Goal: Check status: Check status

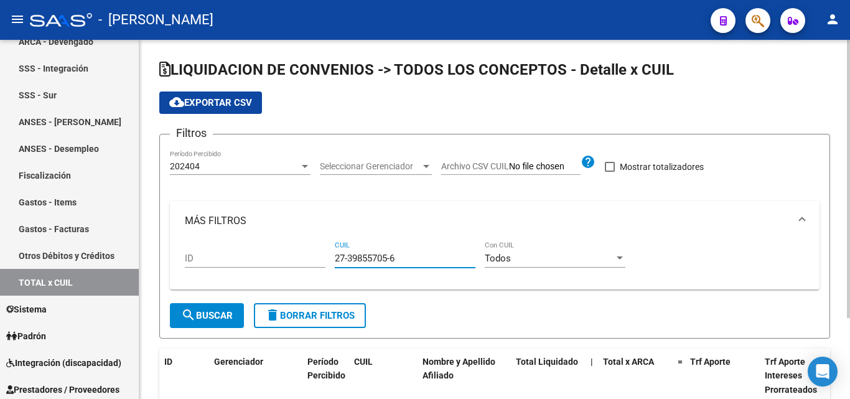
drag, startPoint x: 402, startPoint y: 261, endPoint x: 326, endPoint y: 257, distance: 76.7
click at [326, 257] on div "ID 27-39855705-6 CUIL Todos Con CUIL" at bounding box center [495, 260] width 620 height 39
type input "20-39119209-0"
click at [304, 165] on div at bounding box center [305, 166] width 6 height 3
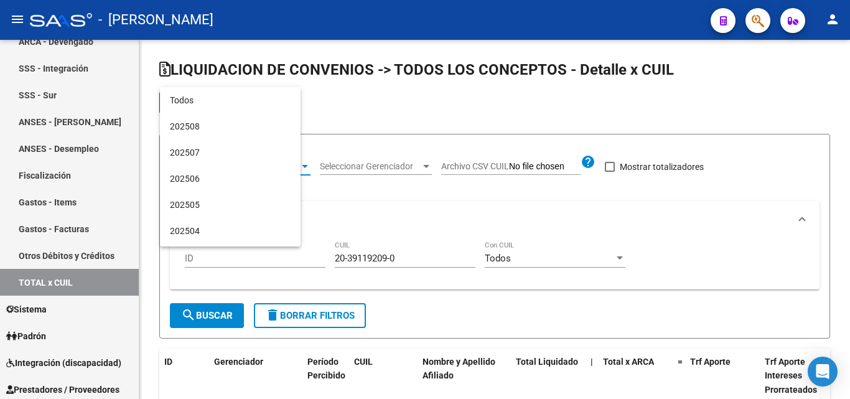
scroll to position [378, 0]
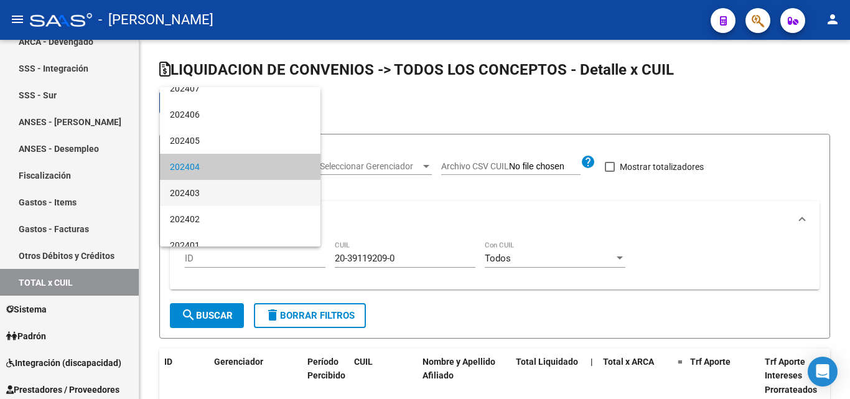
click at [215, 190] on span "202403" at bounding box center [240, 193] width 141 height 26
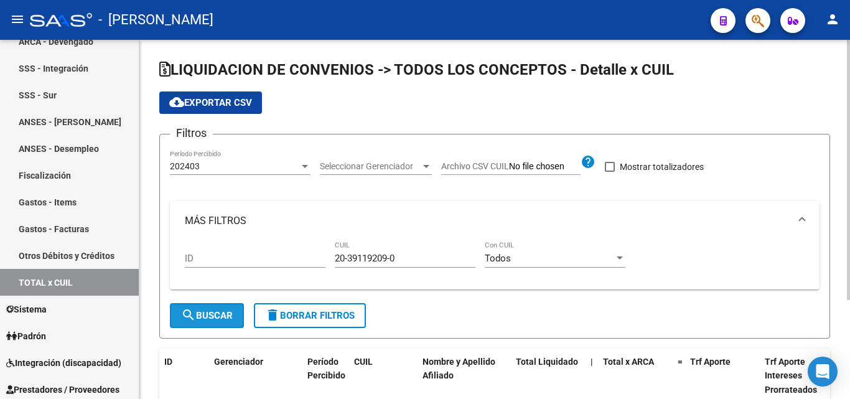
click at [204, 315] on span "search Buscar" at bounding box center [207, 315] width 52 height 11
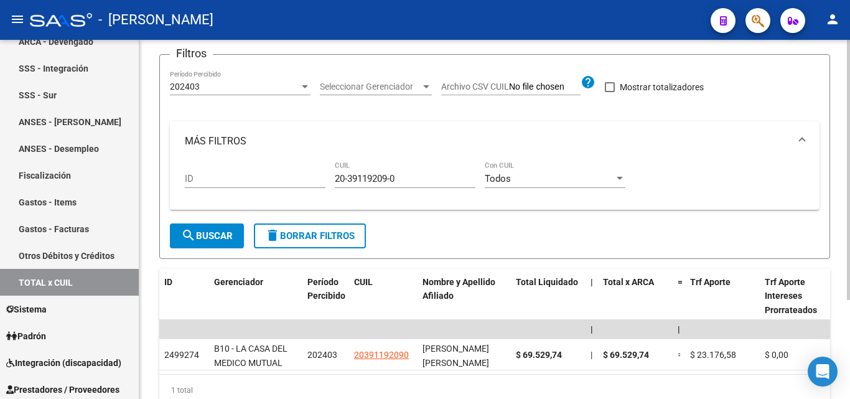
scroll to position [0, 0]
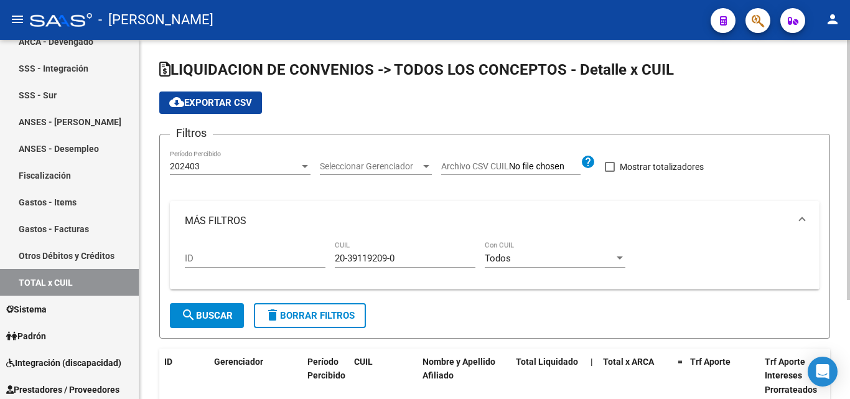
click at [305, 163] on div at bounding box center [304, 166] width 11 height 10
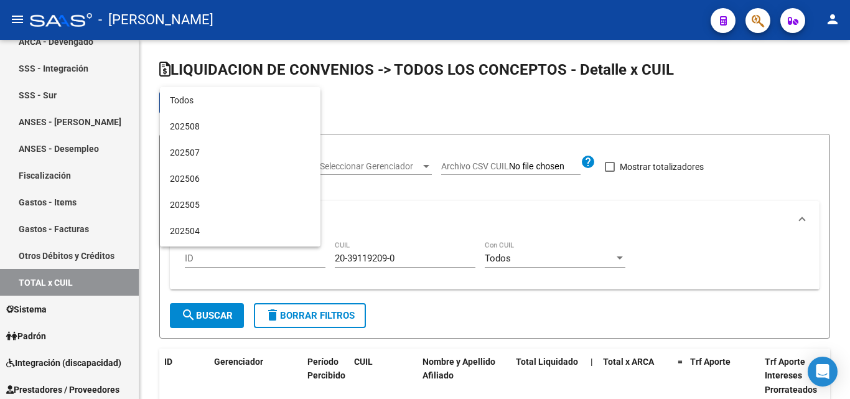
scroll to position [404, 0]
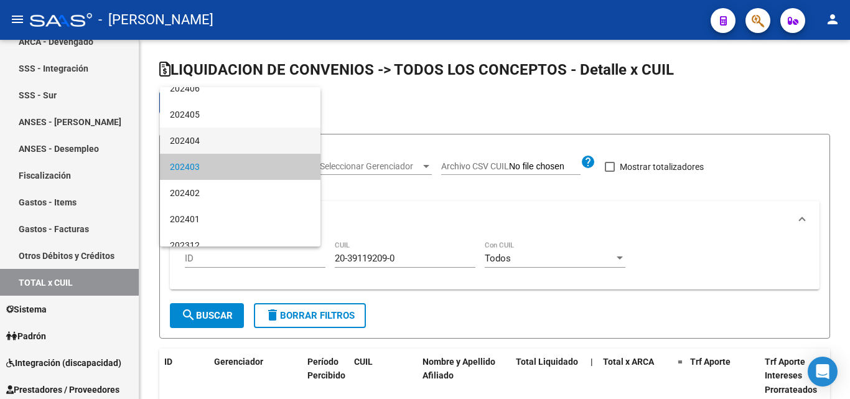
click at [211, 144] on span "202404" at bounding box center [240, 141] width 141 height 26
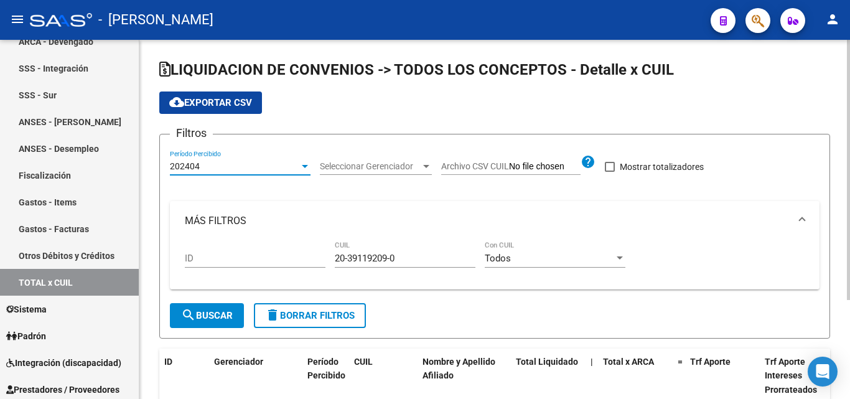
click at [228, 321] on span "search Buscar" at bounding box center [207, 315] width 52 height 11
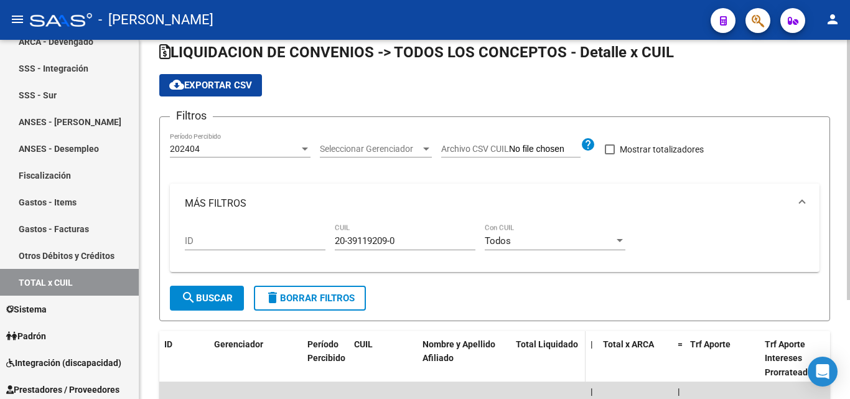
scroll to position [0, 0]
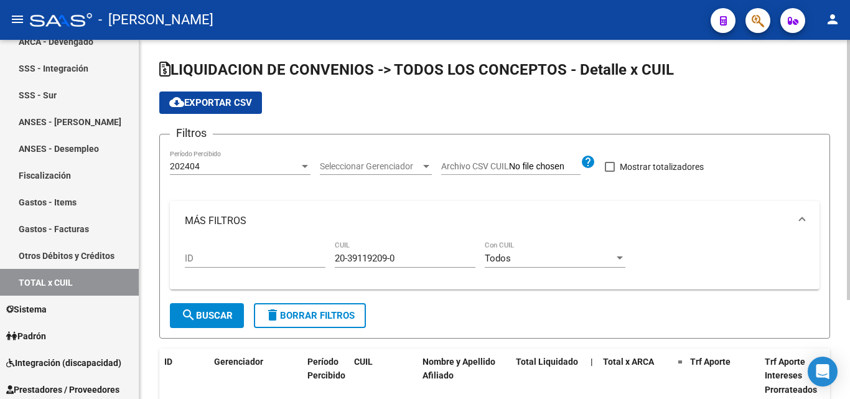
click at [306, 169] on div at bounding box center [304, 166] width 11 height 10
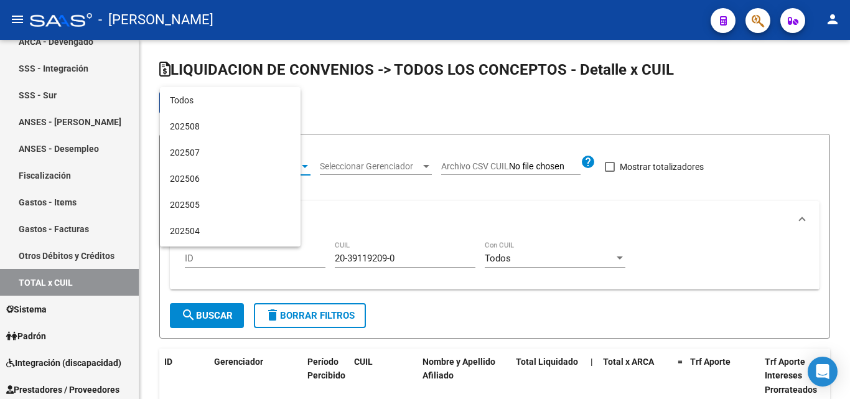
scroll to position [378, 0]
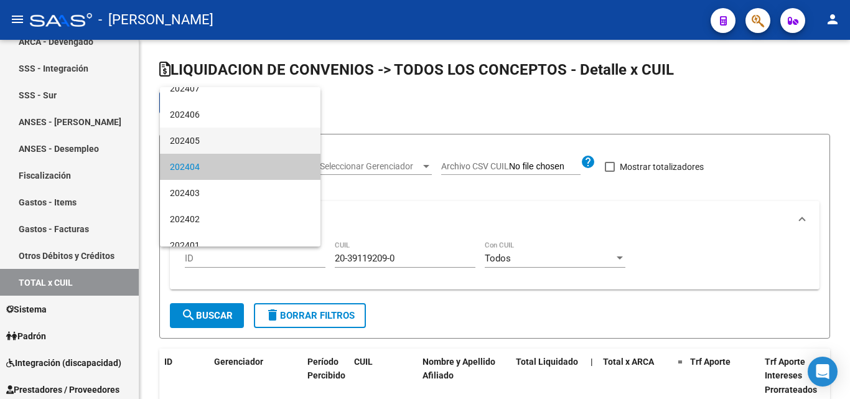
click at [204, 138] on span "202405" at bounding box center [240, 141] width 141 height 26
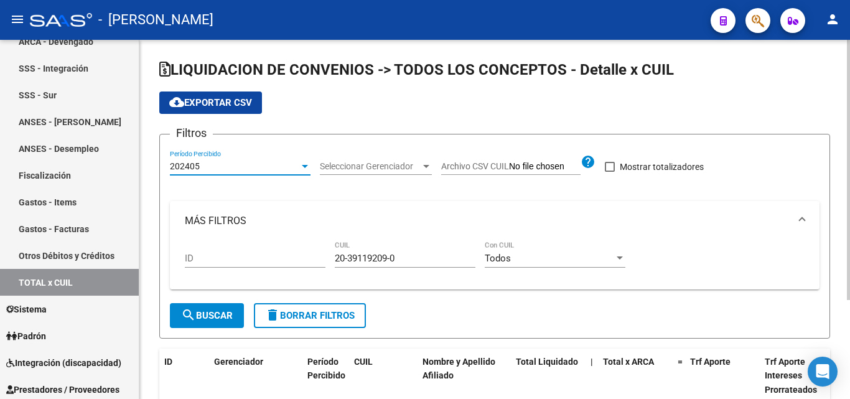
click at [223, 317] on span "search Buscar" at bounding box center [207, 315] width 52 height 11
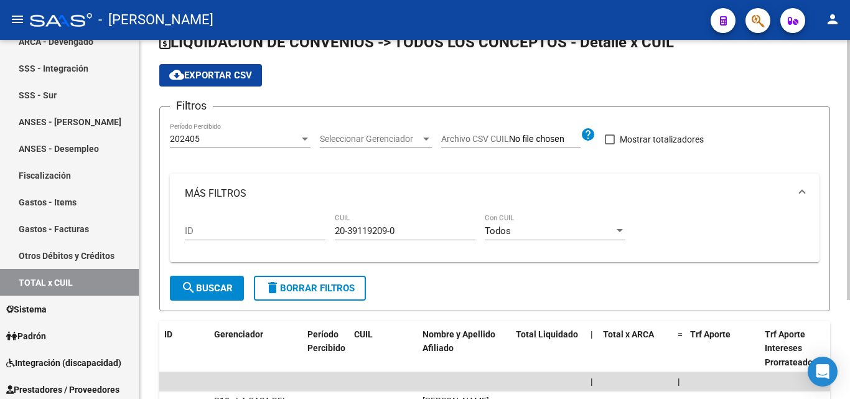
scroll to position [0, 0]
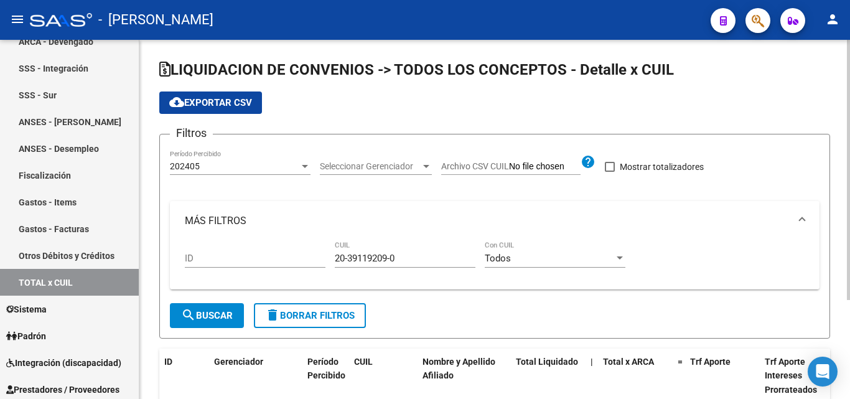
click at [306, 167] on div at bounding box center [305, 166] width 6 height 3
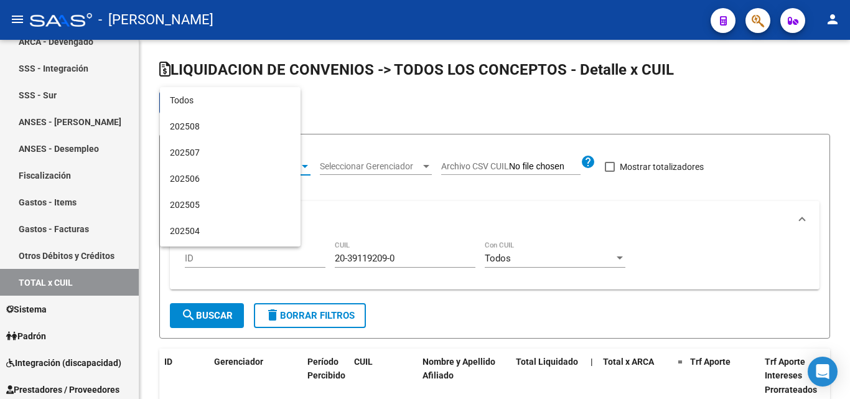
scroll to position [352, 0]
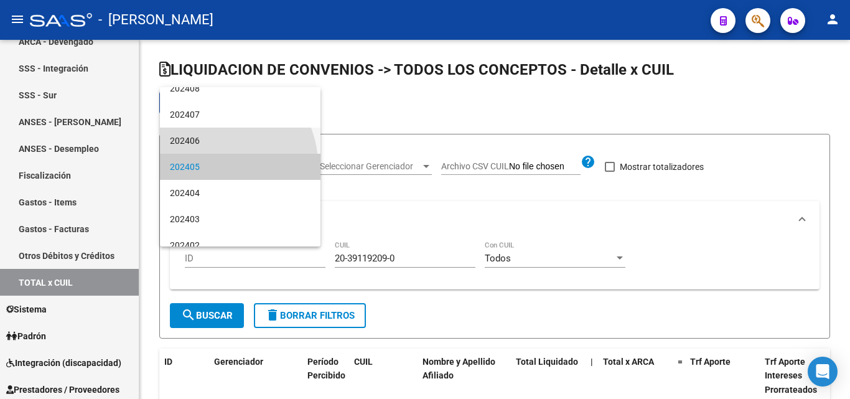
click at [204, 146] on span "202406" at bounding box center [240, 141] width 141 height 26
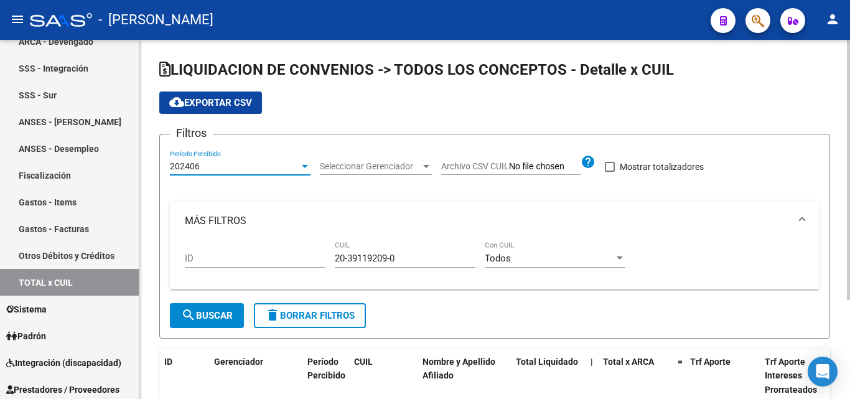
click at [220, 312] on span "search Buscar" at bounding box center [207, 315] width 52 height 11
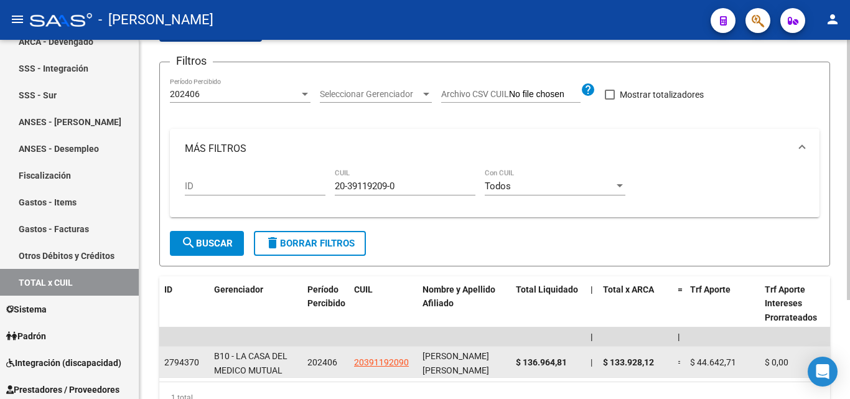
scroll to position [0, 0]
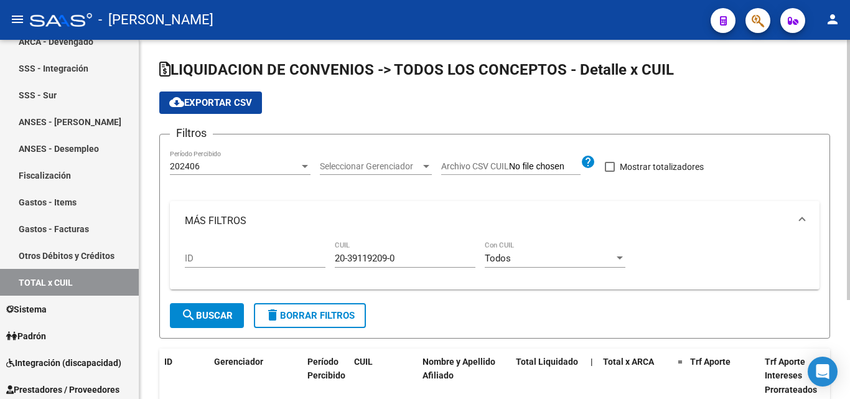
click at [304, 167] on div at bounding box center [305, 166] width 6 height 3
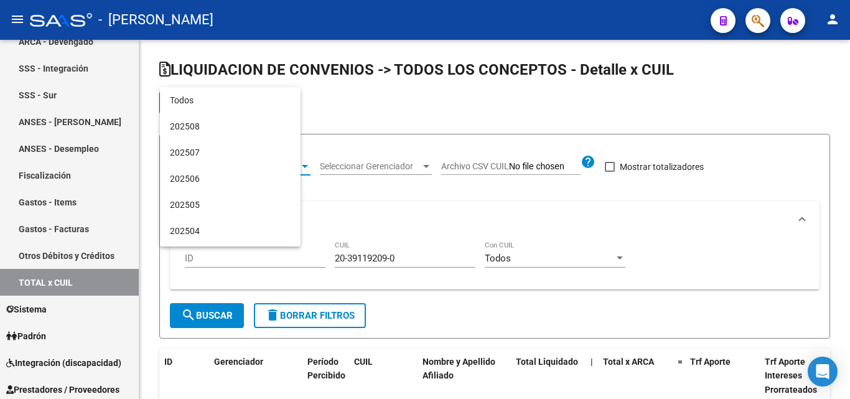
scroll to position [326, 0]
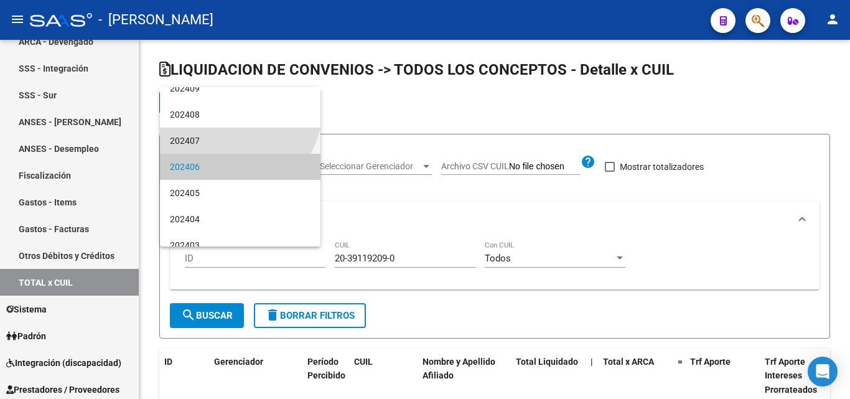
click at [215, 143] on span "202407" at bounding box center [240, 141] width 141 height 26
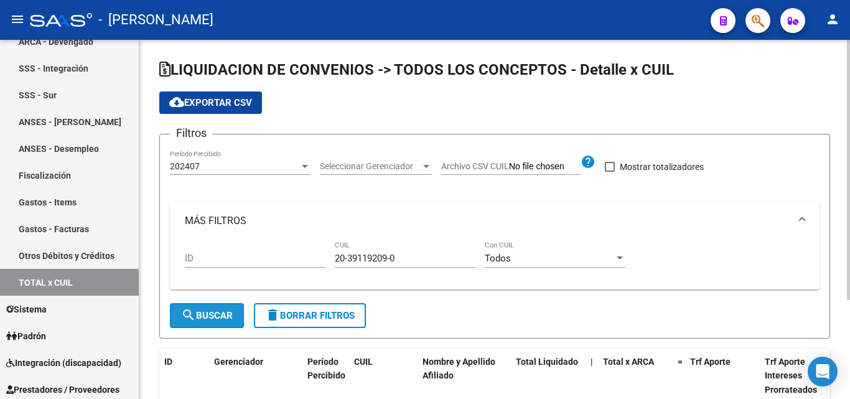
click at [212, 314] on span "search Buscar" at bounding box center [207, 315] width 52 height 11
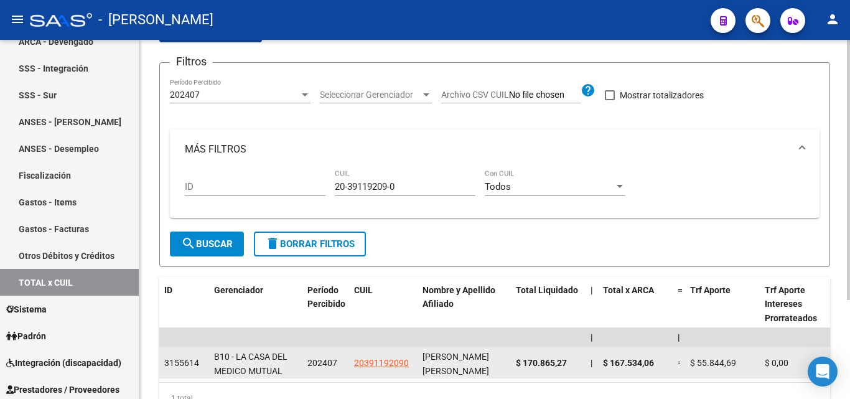
scroll to position [0, 0]
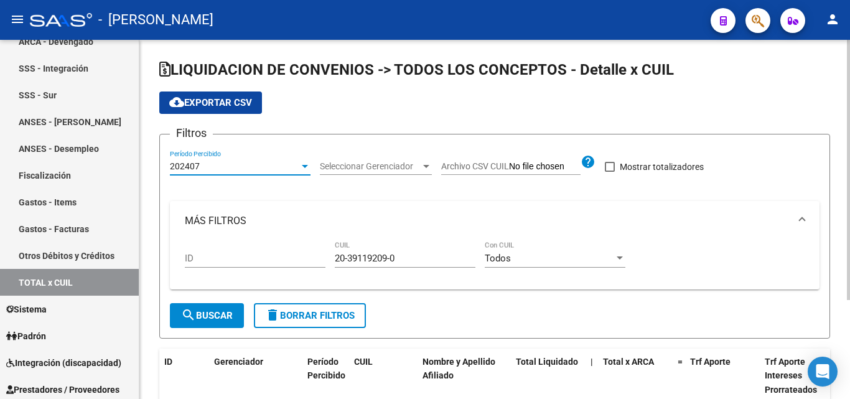
click at [302, 166] on div at bounding box center [305, 166] width 6 height 3
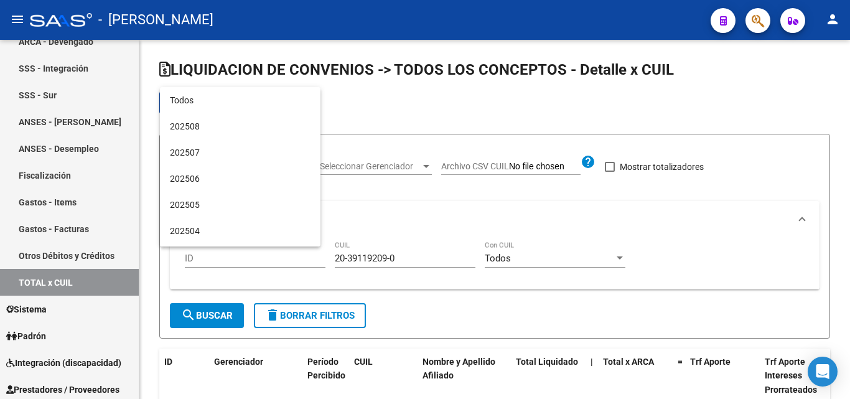
scroll to position [299, 0]
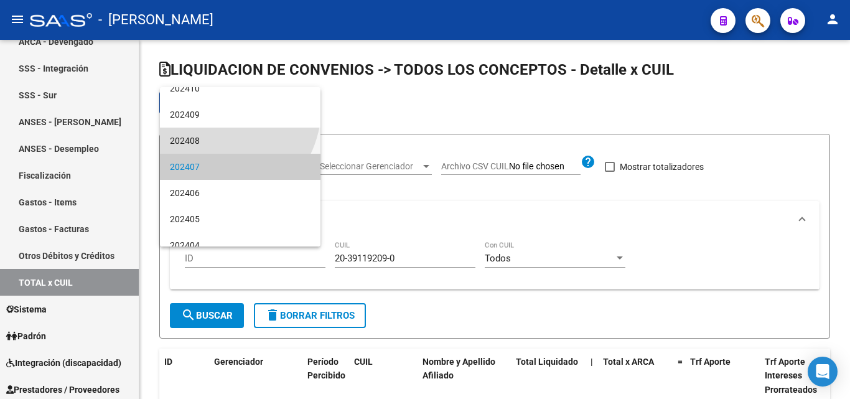
click at [205, 144] on span "202408" at bounding box center [240, 141] width 141 height 26
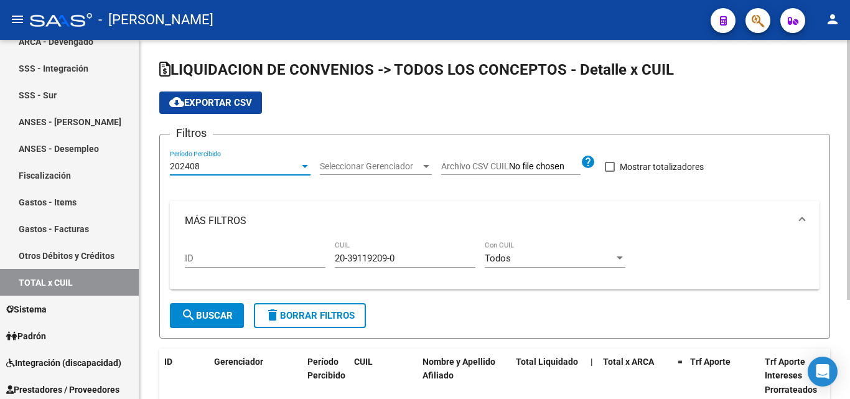
click at [207, 317] on span "search Buscar" at bounding box center [207, 315] width 52 height 11
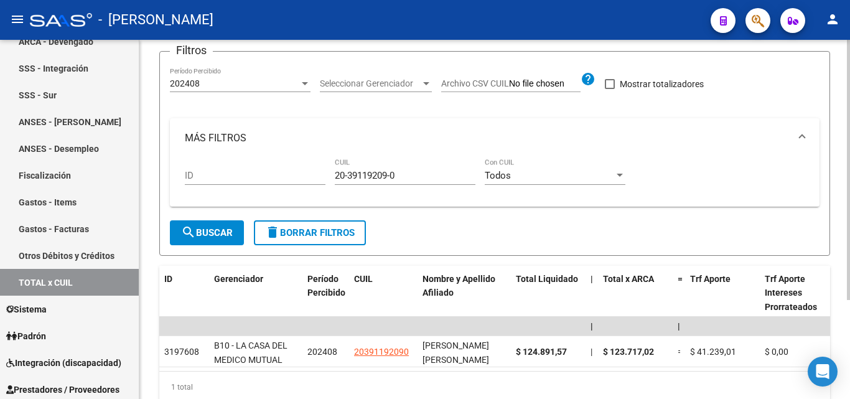
scroll to position [62, 0]
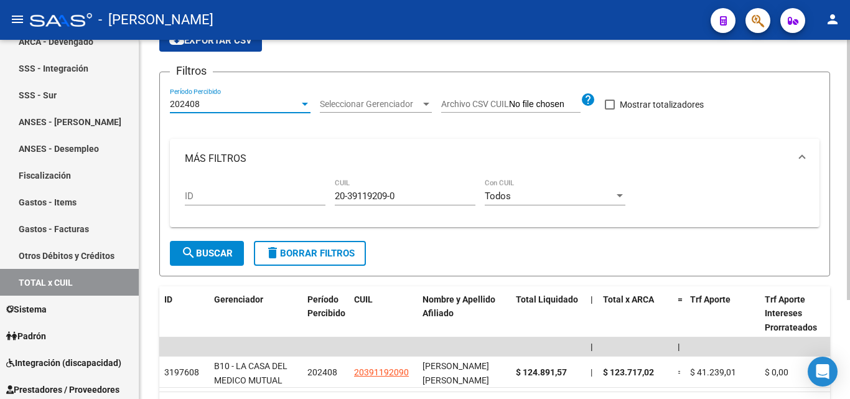
click at [305, 105] on div at bounding box center [305, 104] width 6 height 3
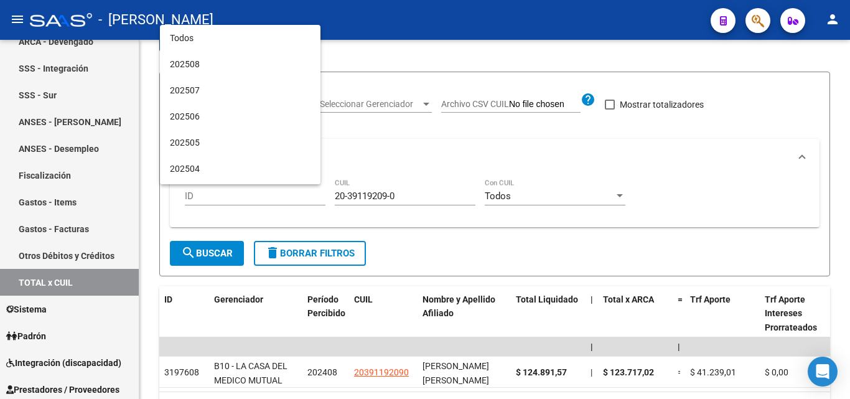
scroll to position [273, 0]
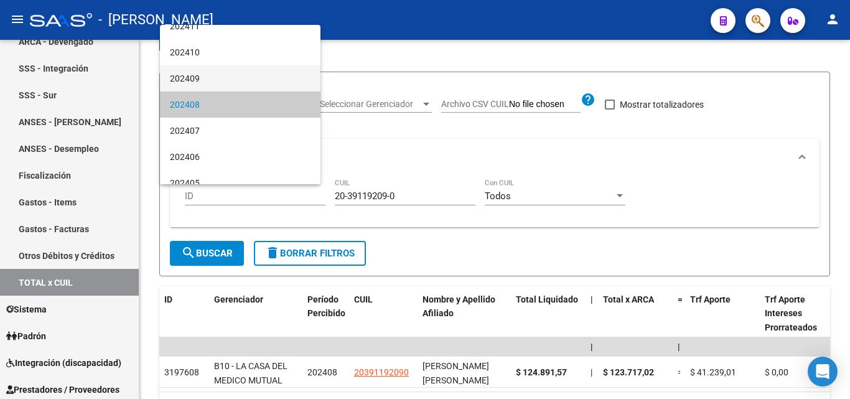
click at [218, 78] on span "202409" at bounding box center [240, 78] width 141 height 26
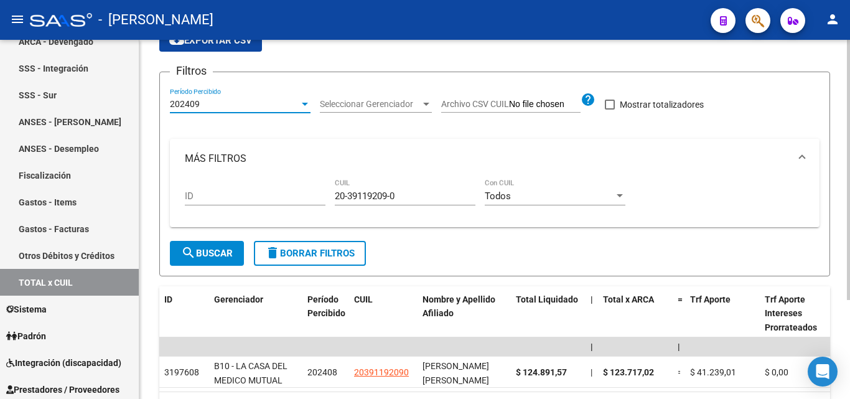
click at [208, 256] on span "search Buscar" at bounding box center [207, 253] width 52 height 11
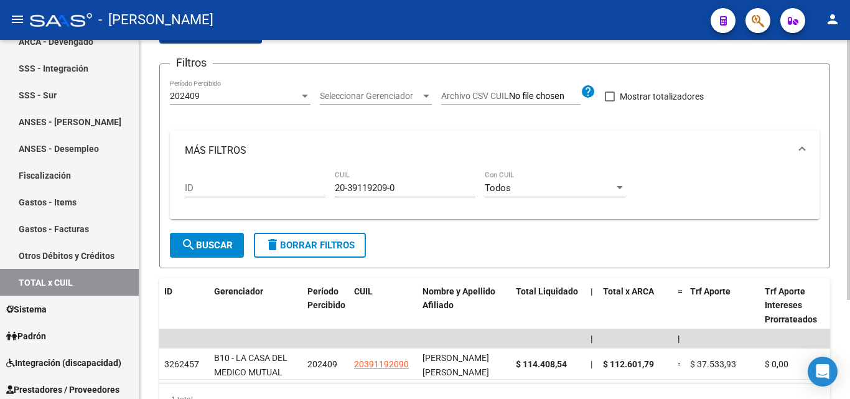
scroll to position [0, 0]
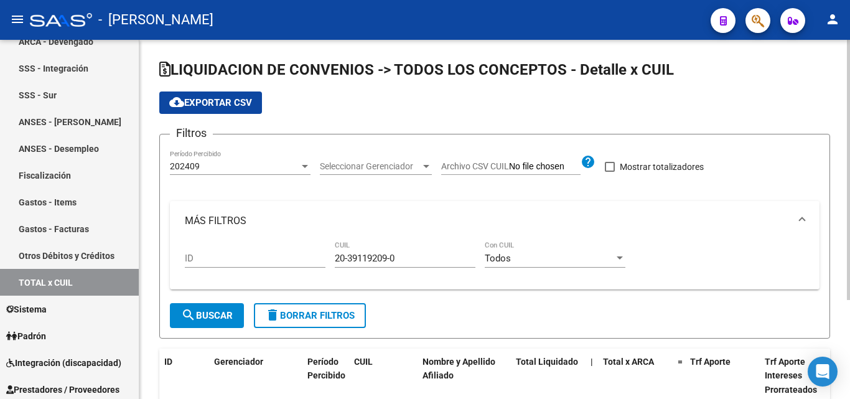
click at [306, 164] on div at bounding box center [304, 166] width 11 height 10
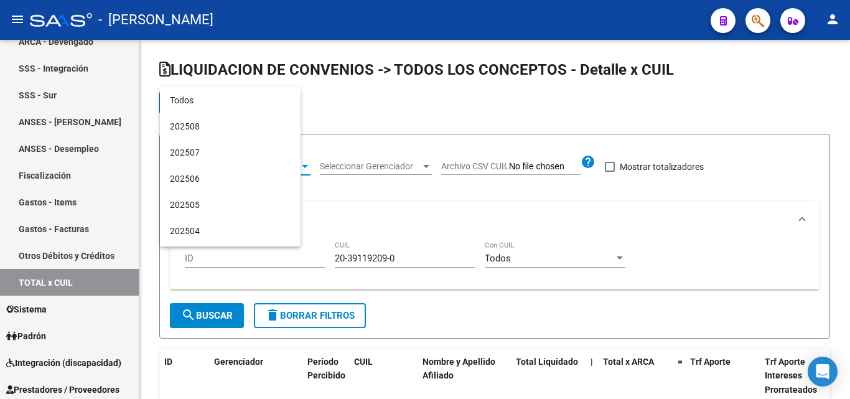
scroll to position [247, 0]
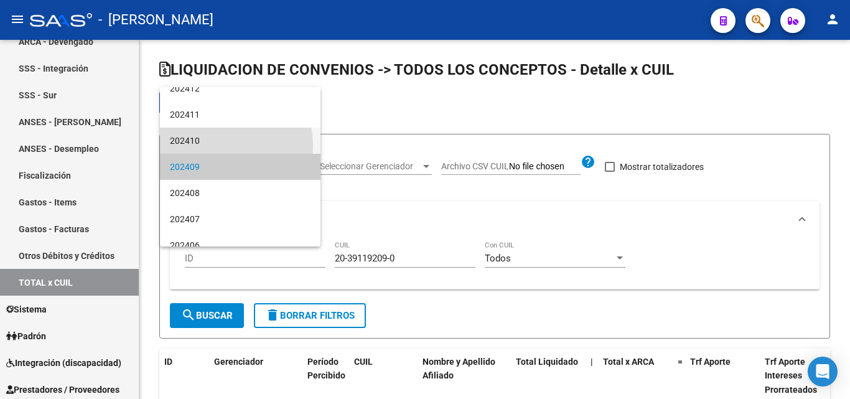
click at [205, 146] on span "202410" at bounding box center [240, 141] width 141 height 26
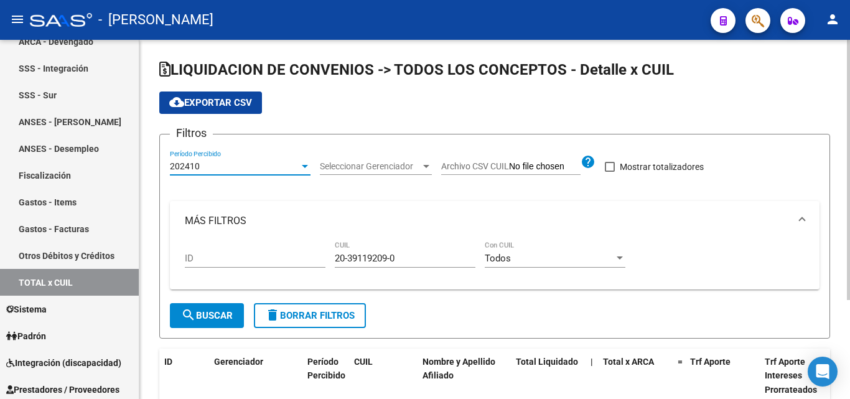
click at [214, 309] on button "search Buscar" at bounding box center [207, 315] width 74 height 25
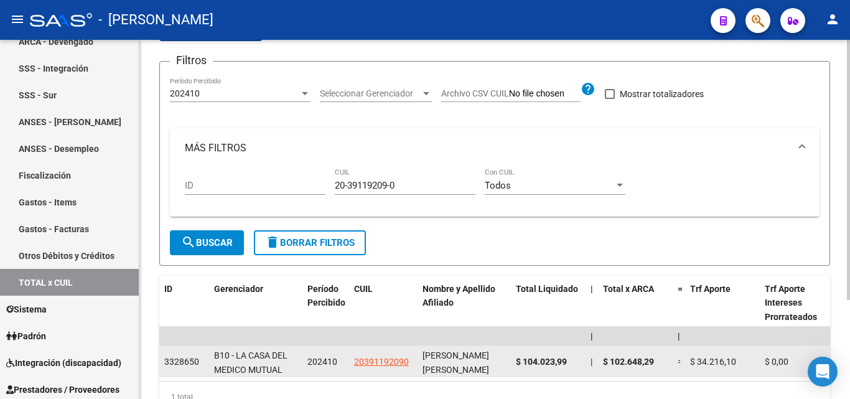
scroll to position [0, 0]
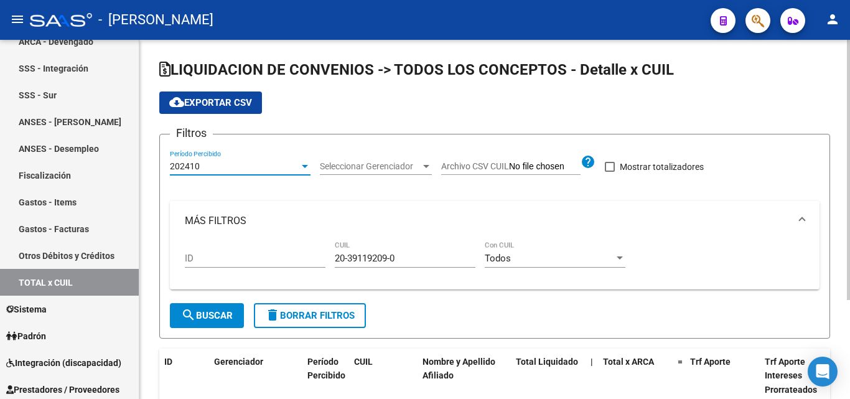
click at [301, 168] on div at bounding box center [304, 166] width 11 height 10
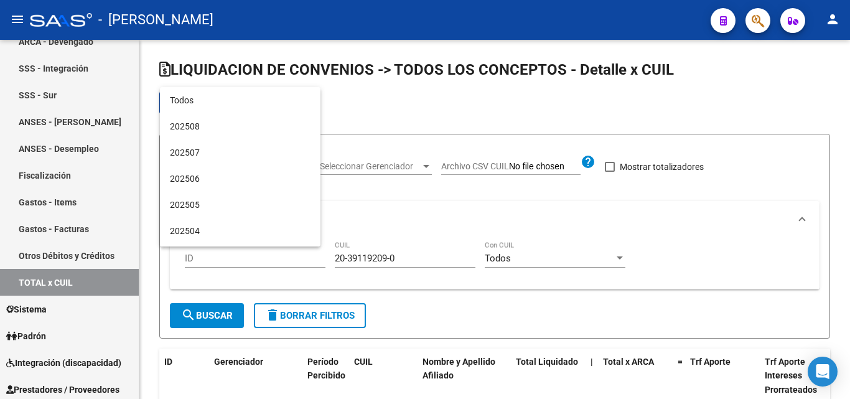
scroll to position [221, 0]
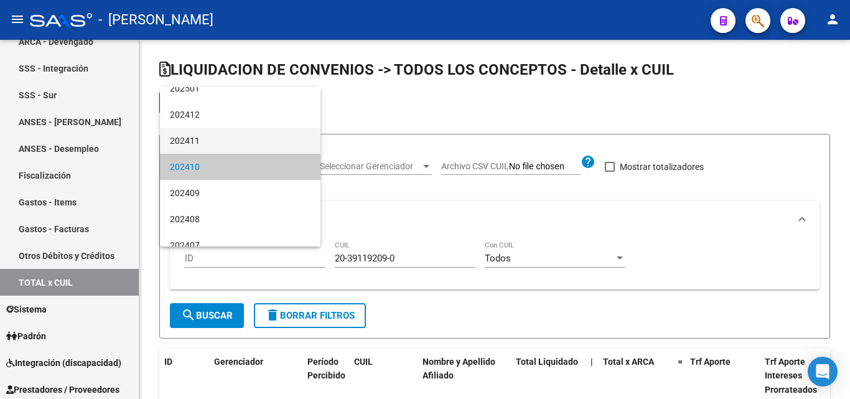
click at [199, 144] on span "202411" at bounding box center [240, 141] width 141 height 26
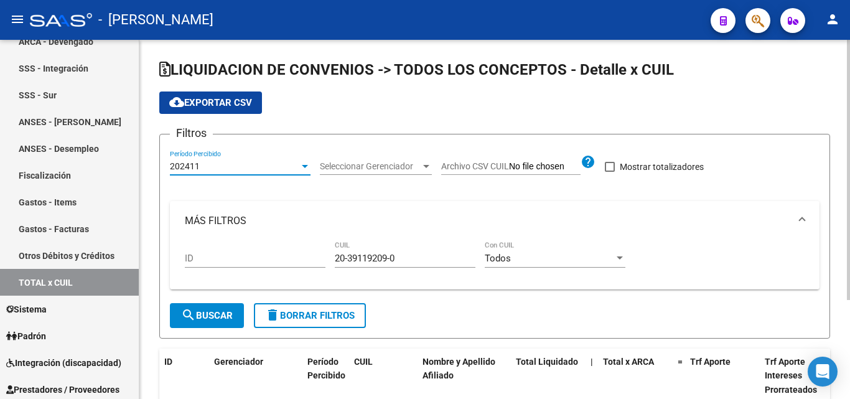
click at [218, 310] on span "search Buscar" at bounding box center [207, 315] width 52 height 11
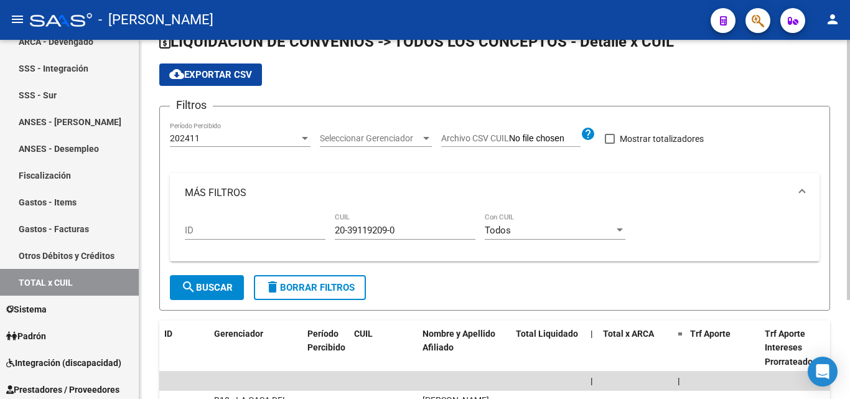
scroll to position [0, 0]
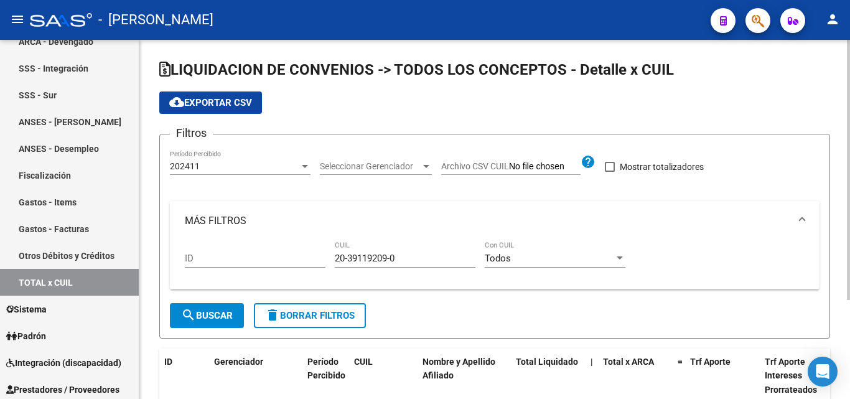
click at [308, 165] on div at bounding box center [305, 166] width 6 height 3
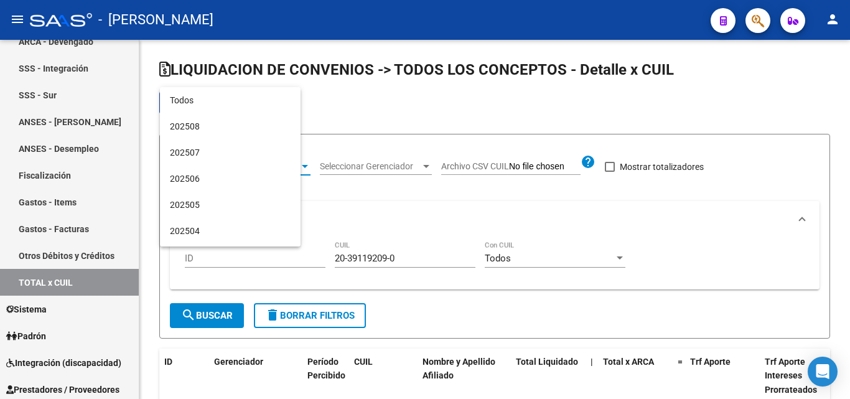
scroll to position [195, 0]
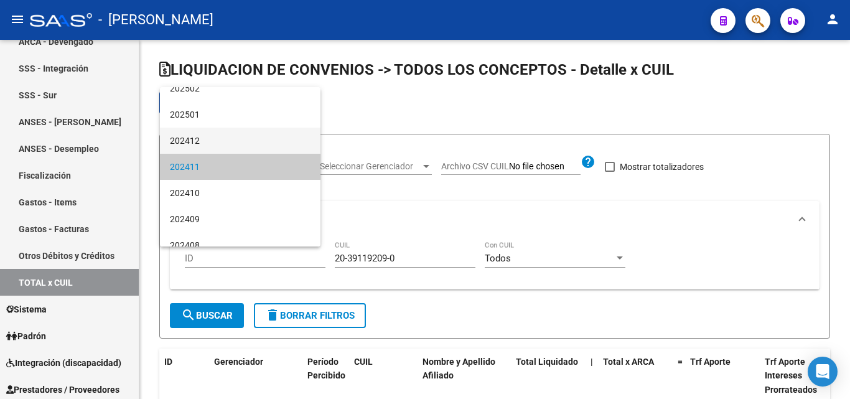
click at [218, 140] on span "202412" at bounding box center [240, 141] width 141 height 26
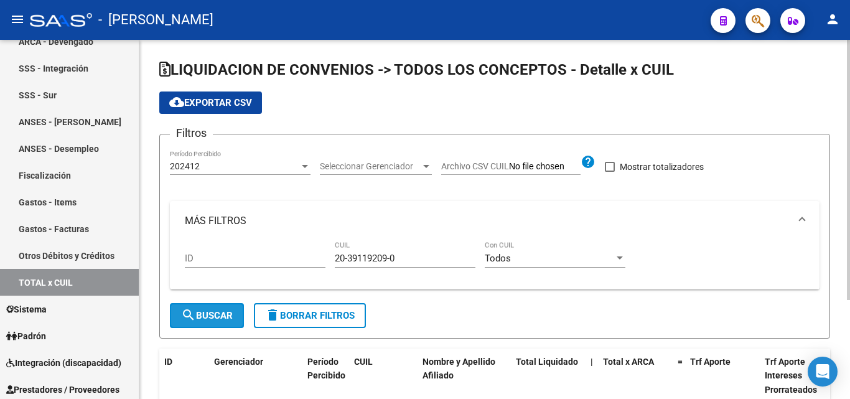
click at [227, 312] on span "search Buscar" at bounding box center [207, 315] width 52 height 11
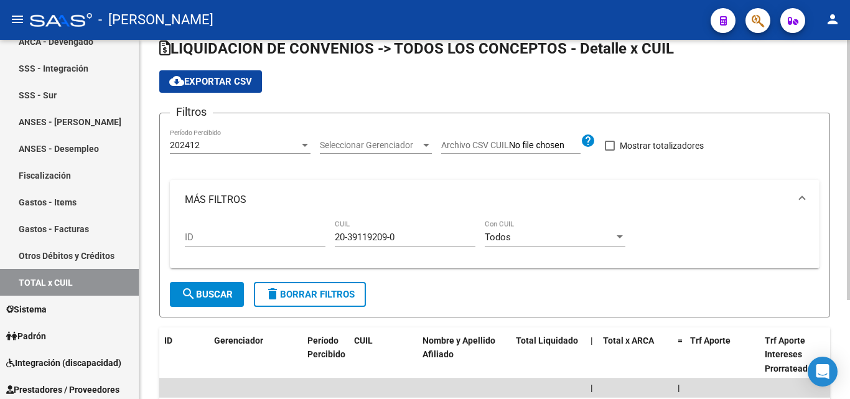
scroll to position [0, 0]
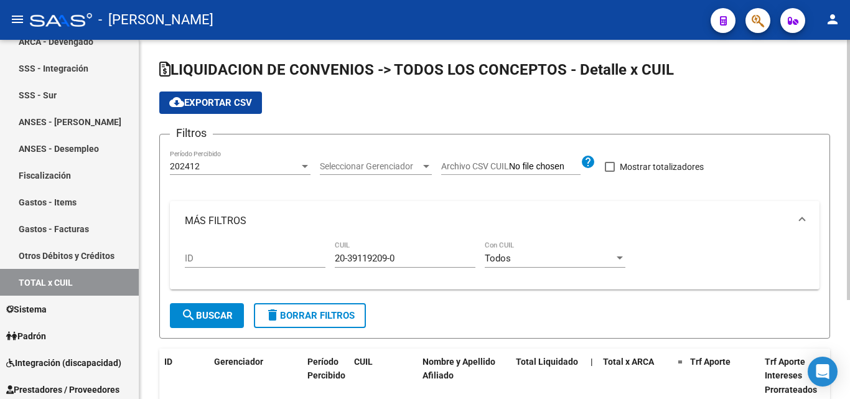
click at [303, 167] on div at bounding box center [305, 166] width 6 height 3
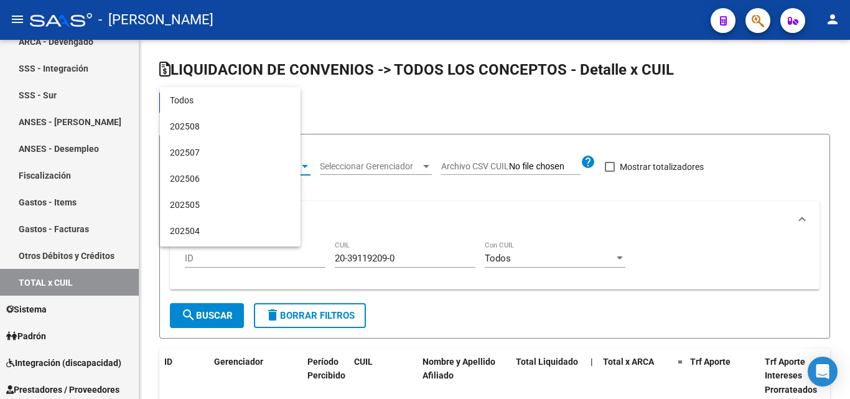
scroll to position [169, 0]
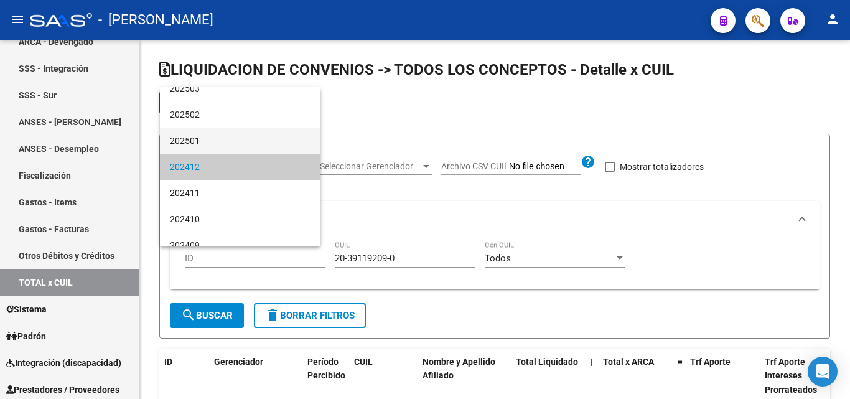
click at [200, 141] on span "202501" at bounding box center [240, 141] width 141 height 26
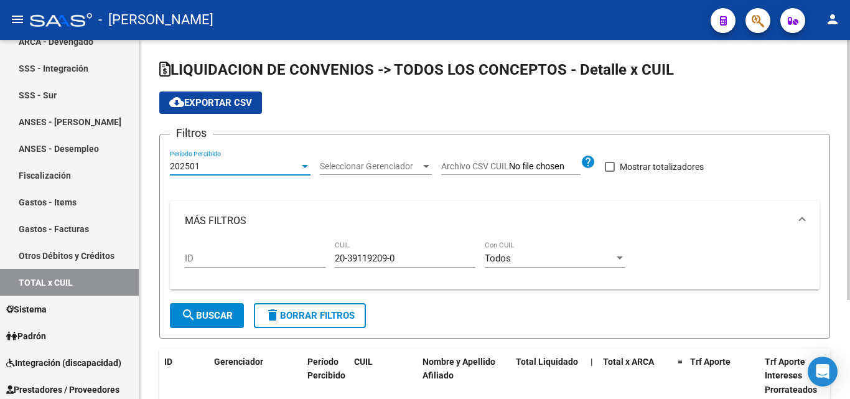
click at [199, 309] on button "search Buscar" at bounding box center [207, 315] width 74 height 25
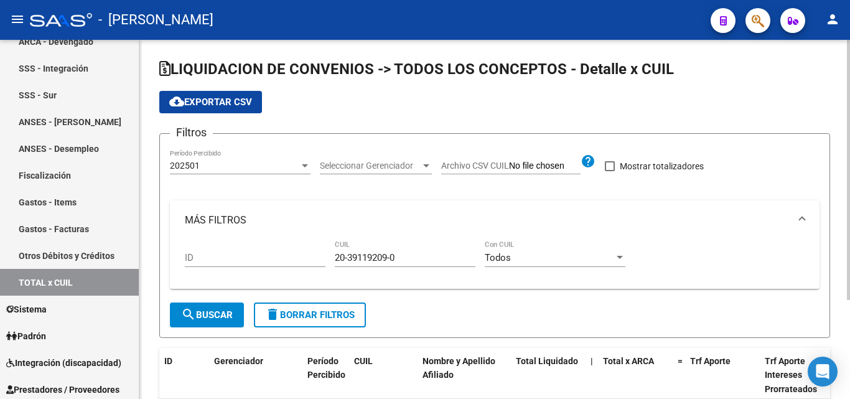
scroll to position [0, 0]
click at [307, 167] on div at bounding box center [305, 166] width 6 height 3
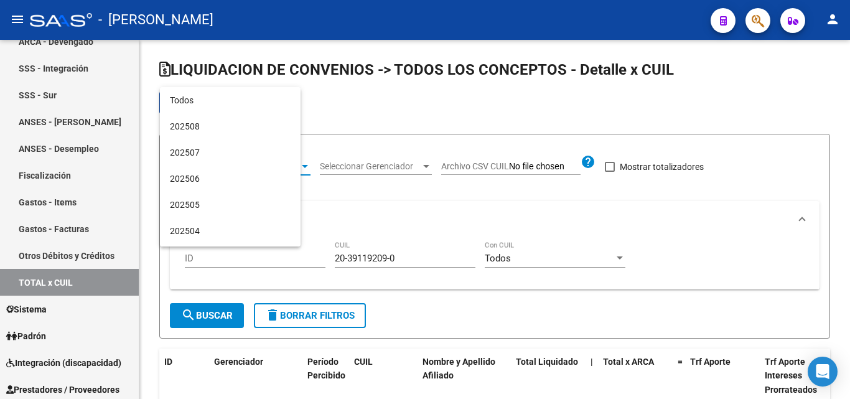
scroll to position [143, 0]
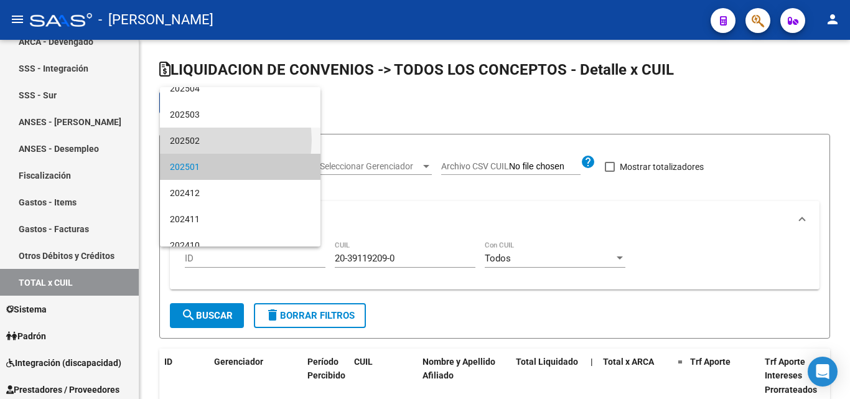
click at [206, 140] on span "202502" at bounding box center [240, 141] width 141 height 26
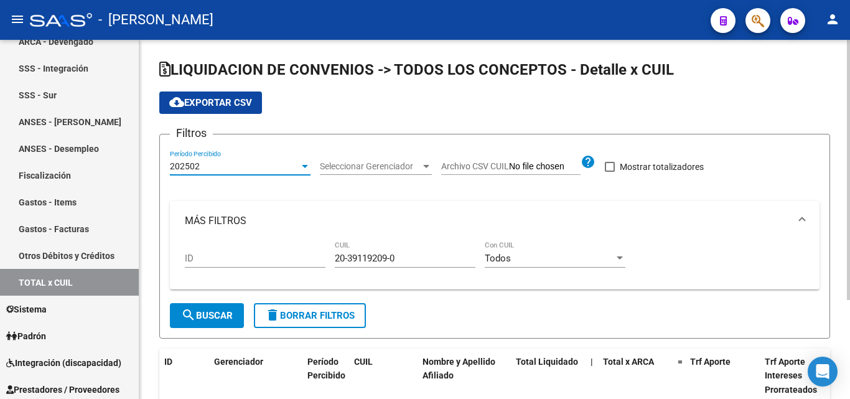
click at [214, 316] on span "search Buscar" at bounding box center [207, 315] width 52 height 11
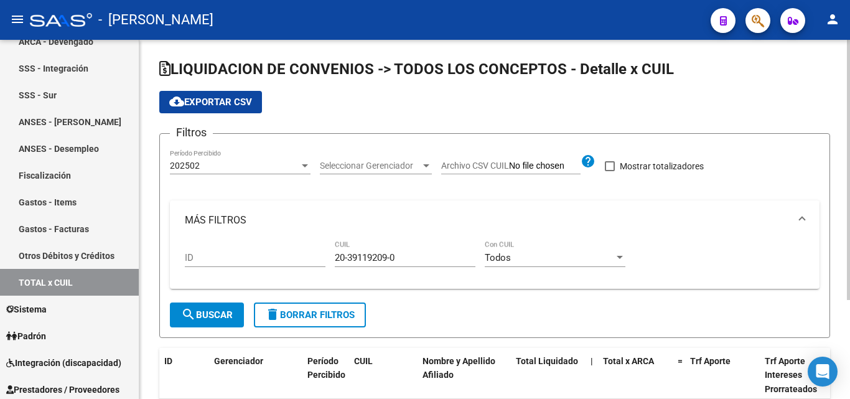
scroll to position [0, 0]
click at [308, 165] on div at bounding box center [304, 166] width 11 height 10
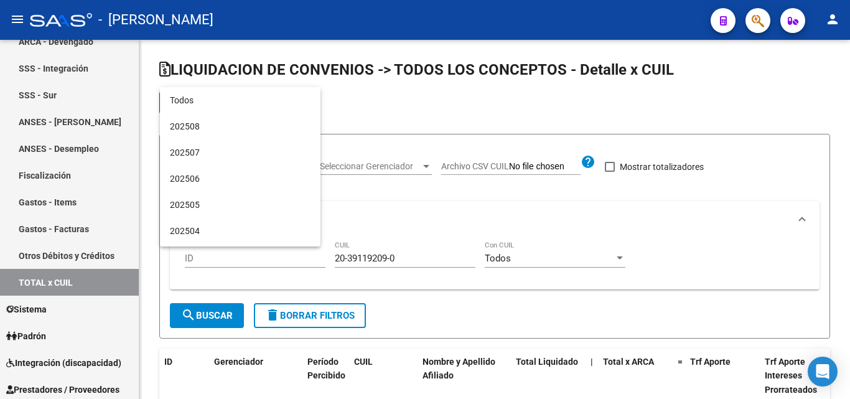
scroll to position [116, 0]
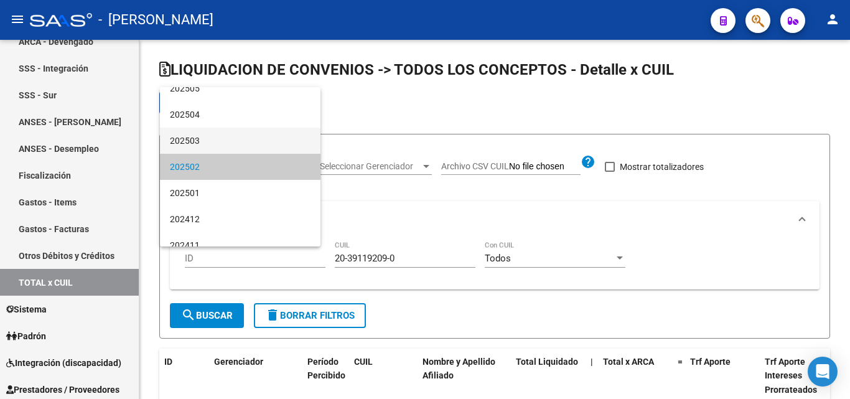
click at [192, 146] on span "202503" at bounding box center [240, 141] width 141 height 26
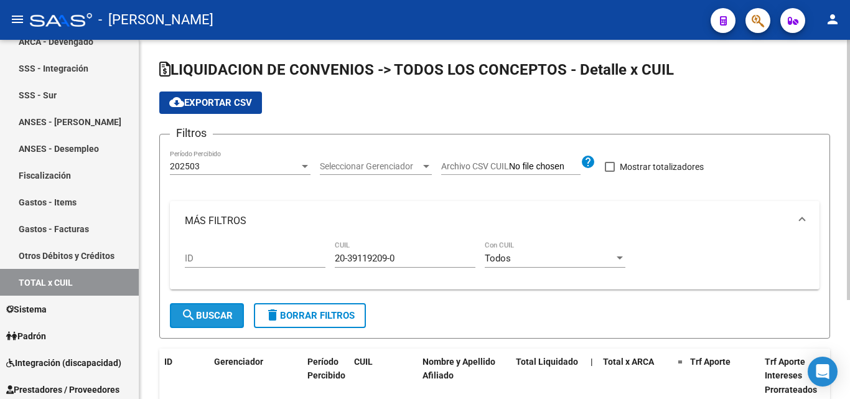
click at [224, 313] on span "search Buscar" at bounding box center [207, 315] width 52 height 11
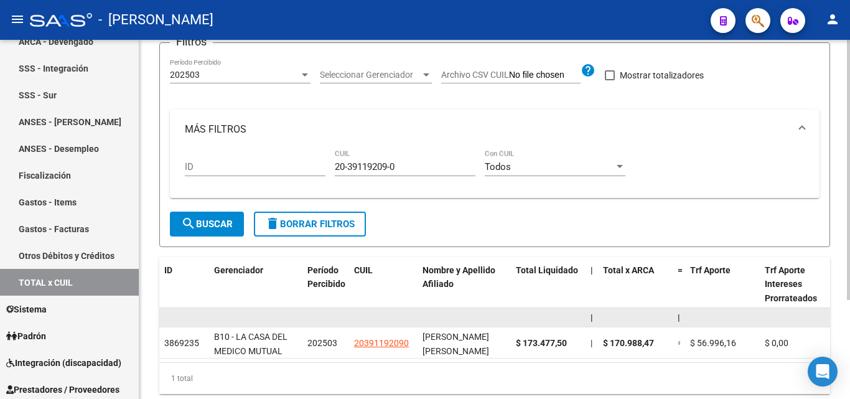
scroll to position [62, 0]
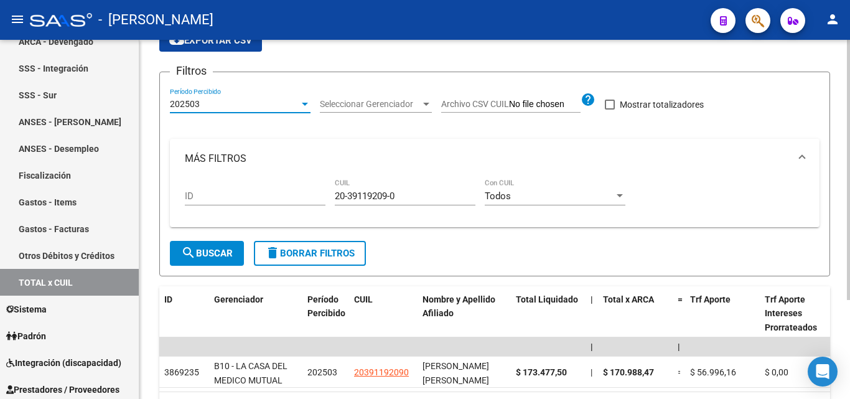
click at [299, 106] on div at bounding box center [304, 104] width 11 height 10
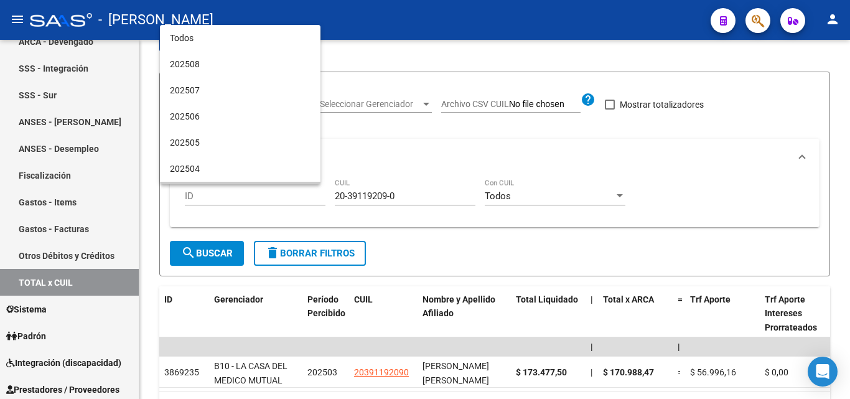
scroll to position [90, 0]
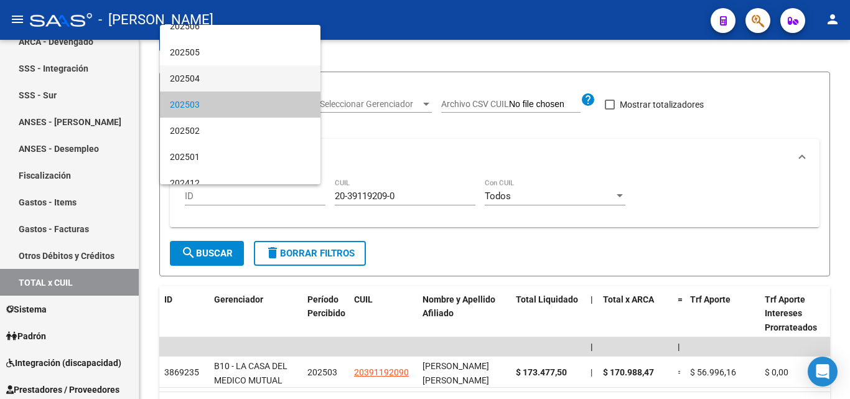
click at [201, 82] on span "202504" at bounding box center [240, 78] width 141 height 26
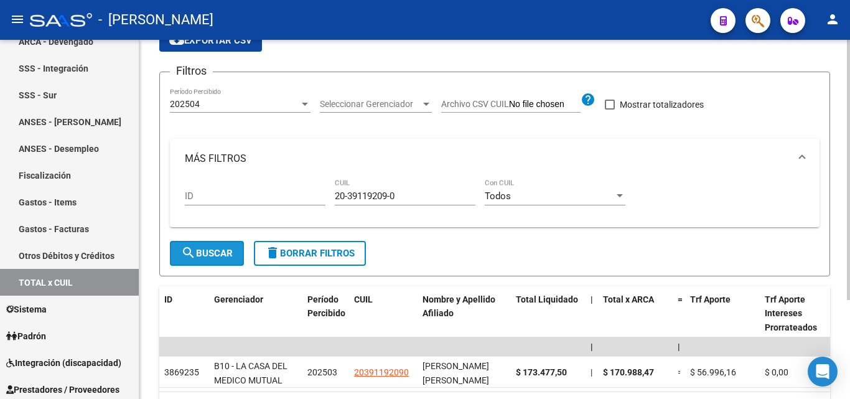
click at [206, 248] on span "search Buscar" at bounding box center [207, 253] width 52 height 11
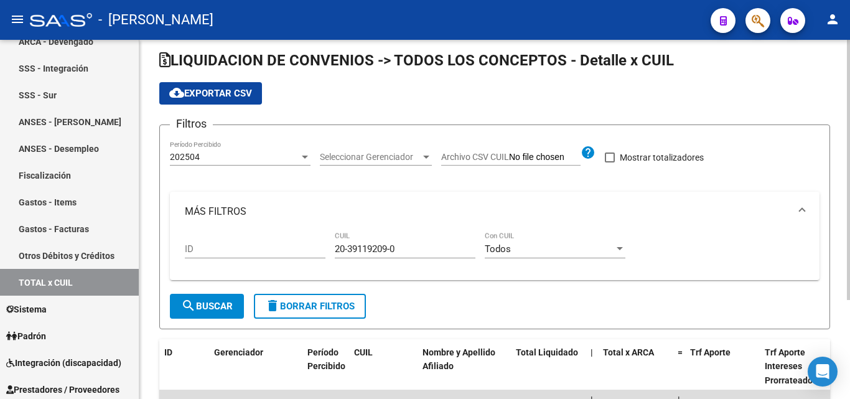
scroll to position [0, 0]
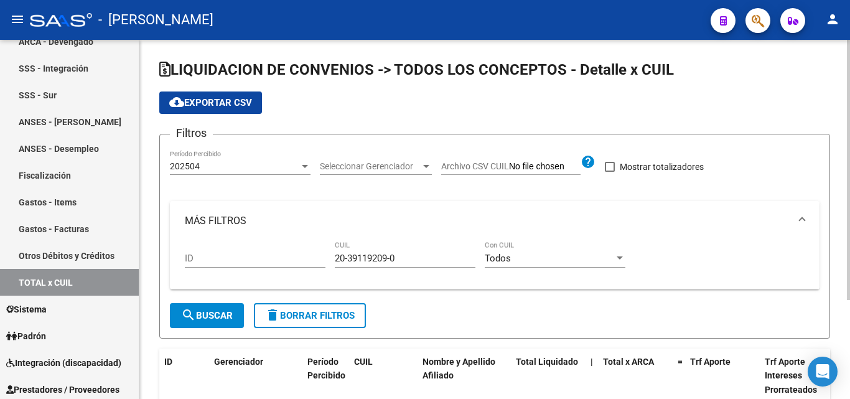
click at [306, 169] on div at bounding box center [304, 166] width 11 height 10
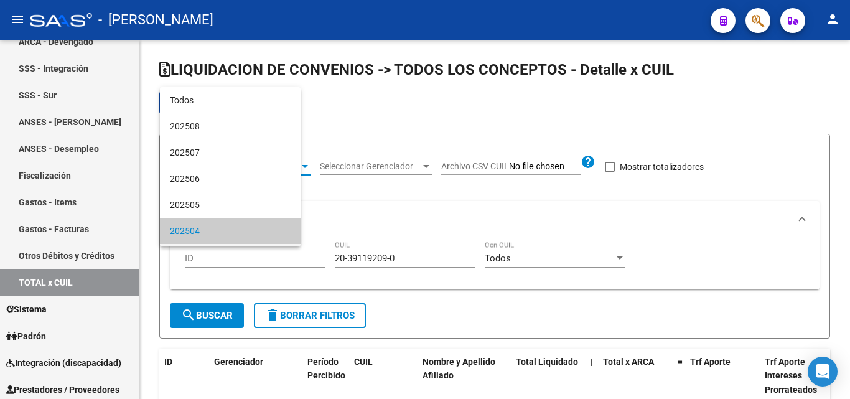
scroll to position [64, 0]
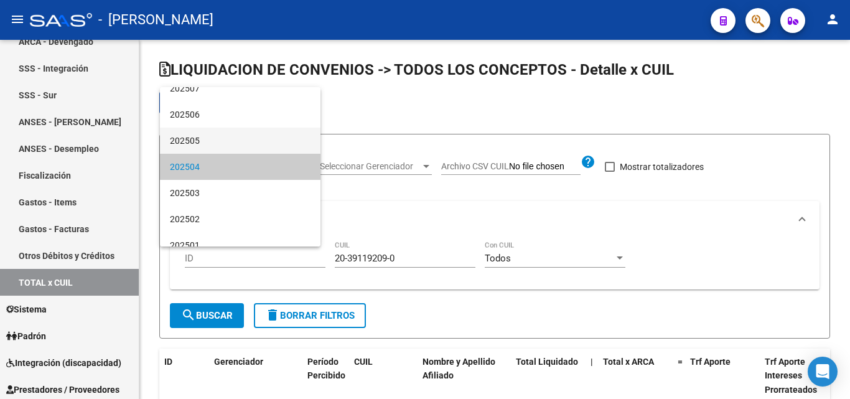
click at [205, 146] on span "202505" at bounding box center [240, 141] width 141 height 26
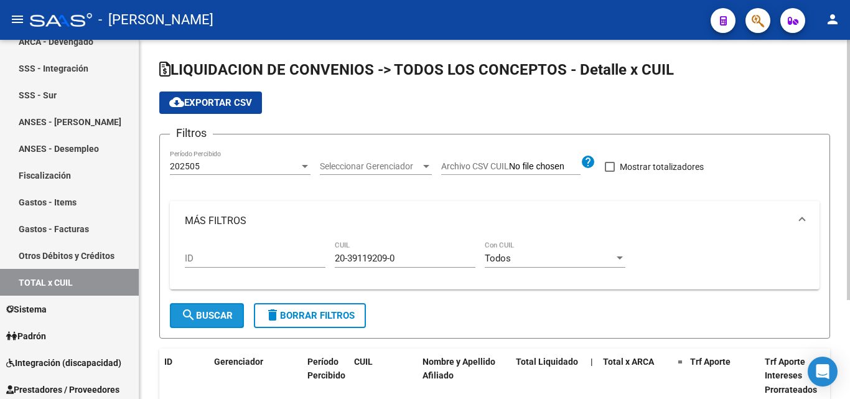
click at [223, 309] on button "search Buscar" at bounding box center [207, 315] width 74 height 25
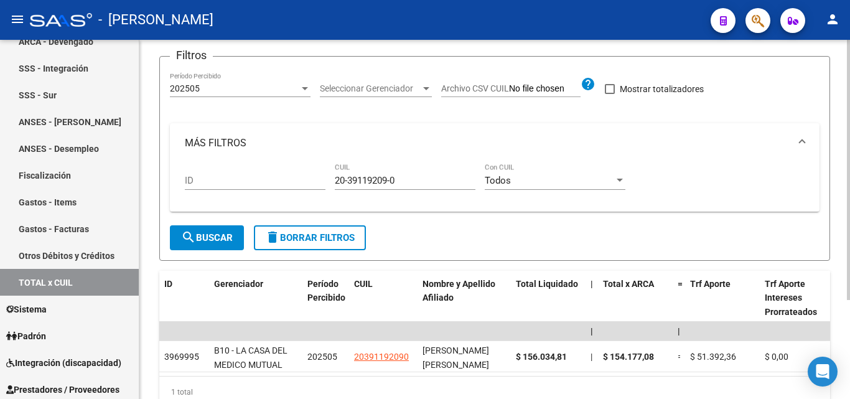
scroll to position [62, 0]
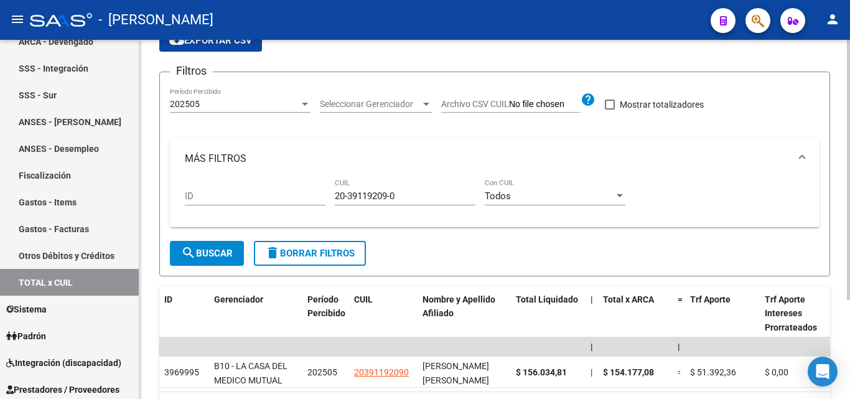
click at [305, 108] on div at bounding box center [304, 104] width 11 height 10
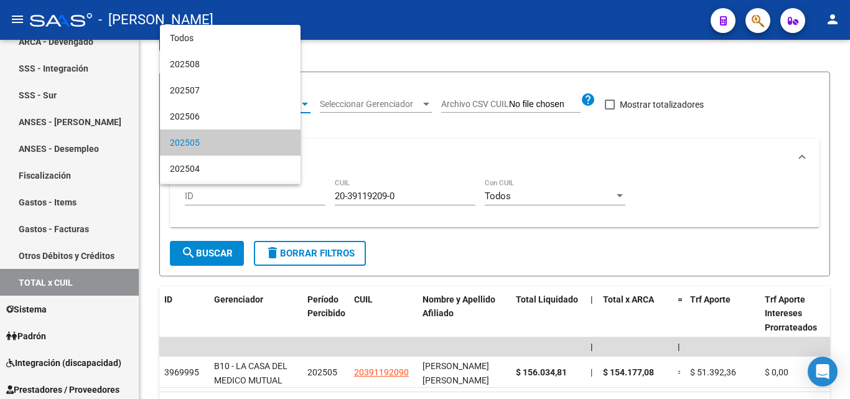
scroll to position [38, 0]
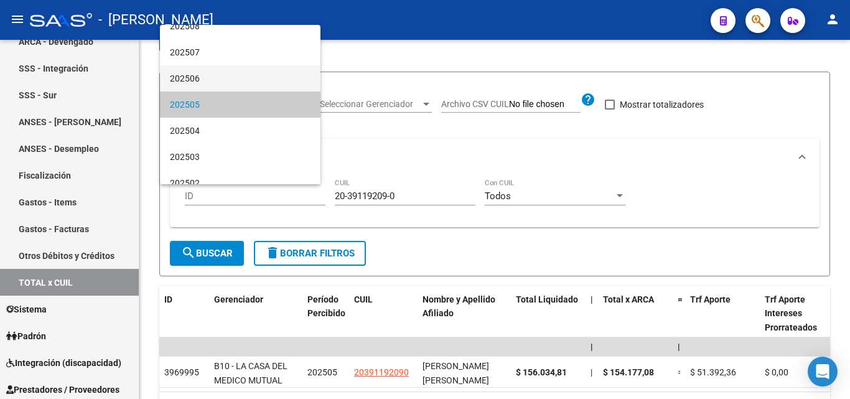
click at [190, 85] on span "202506" at bounding box center [240, 78] width 141 height 26
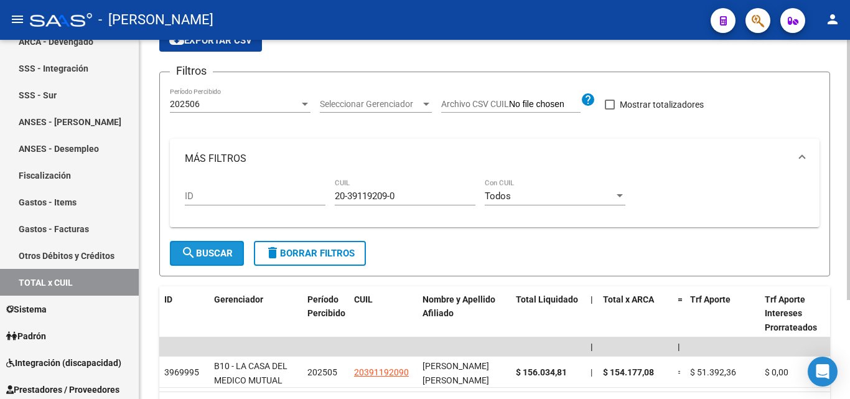
click at [203, 253] on span "search Buscar" at bounding box center [207, 253] width 52 height 11
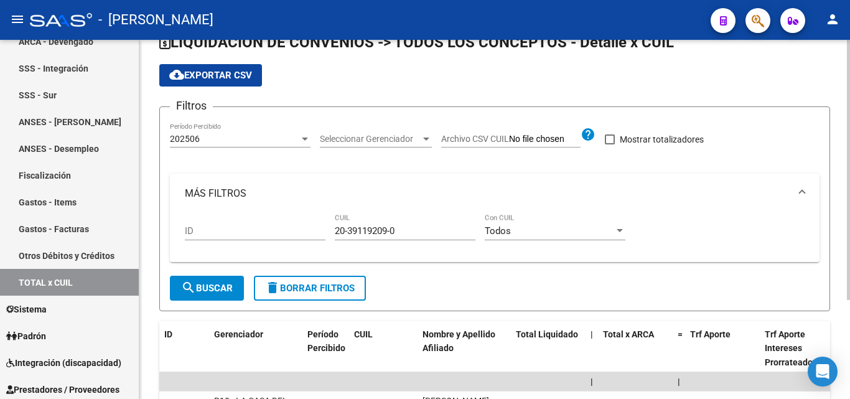
scroll to position [12, 0]
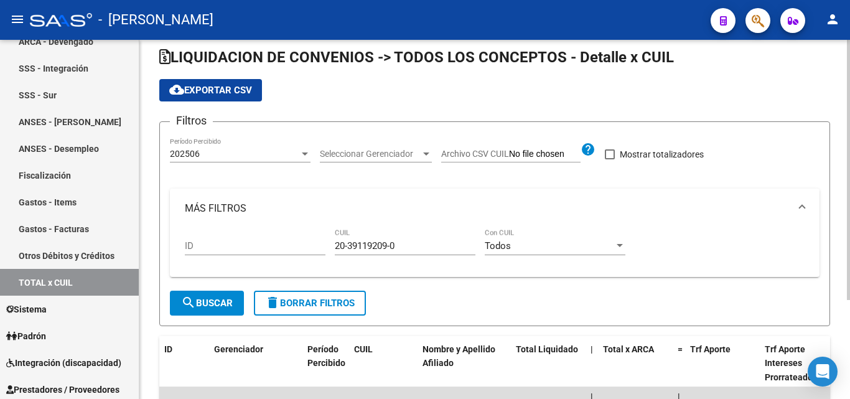
click at [303, 159] on div at bounding box center [304, 154] width 11 height 10
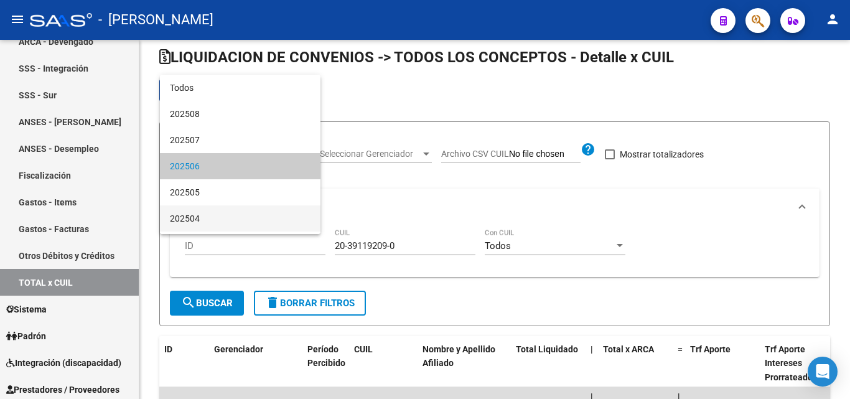
scroll to position [12, 0]
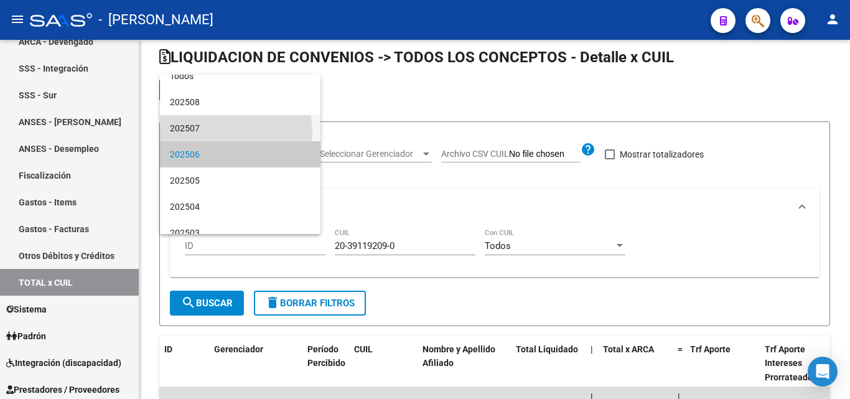
click at [206, 133] on span "202507" at bounding box center [240, 128] width 141 height 26
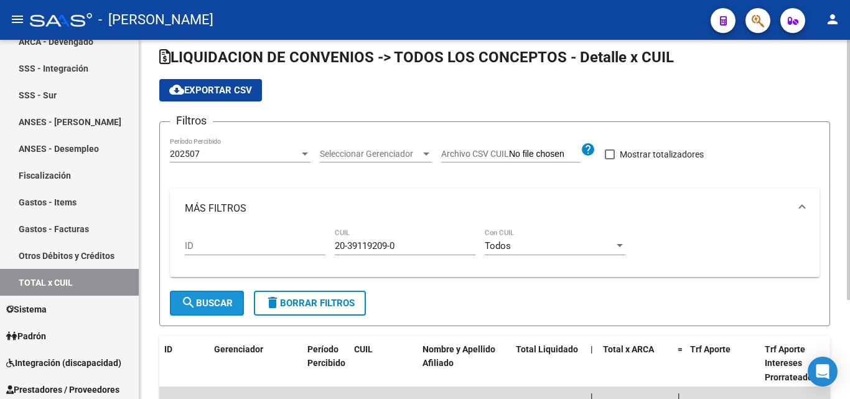
click at [206, 306] on span "search Buscar" at bounding box center [207, 303] width 52 height 11
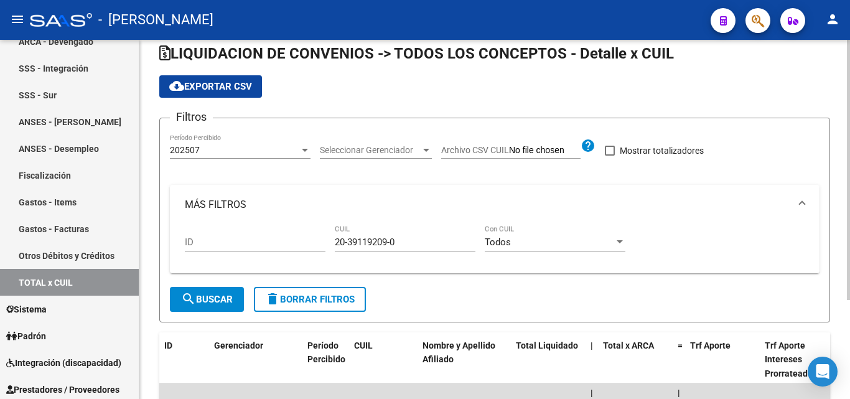
scroll to position [12, 0]
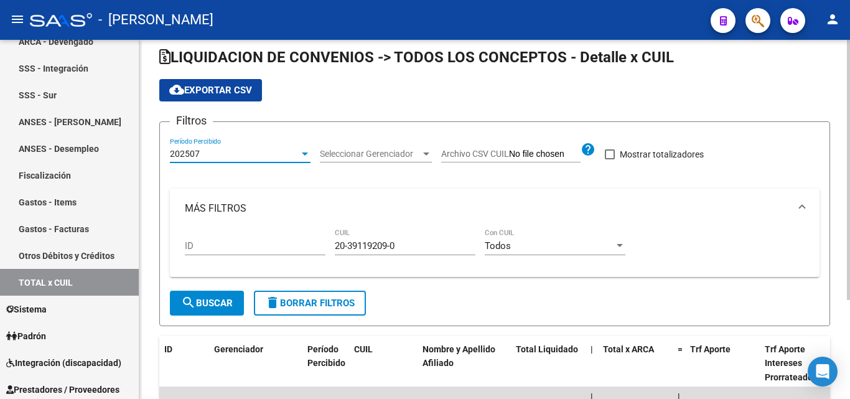
click at [306, 155] on div at bounding box center [305, 154] width 6 height 3
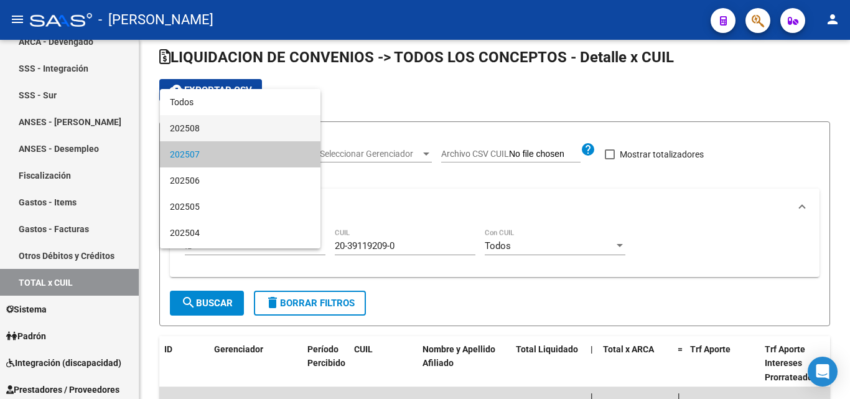
click at [218, 133] on span "202508" at bounding box center [240, 128] width 141 height 26
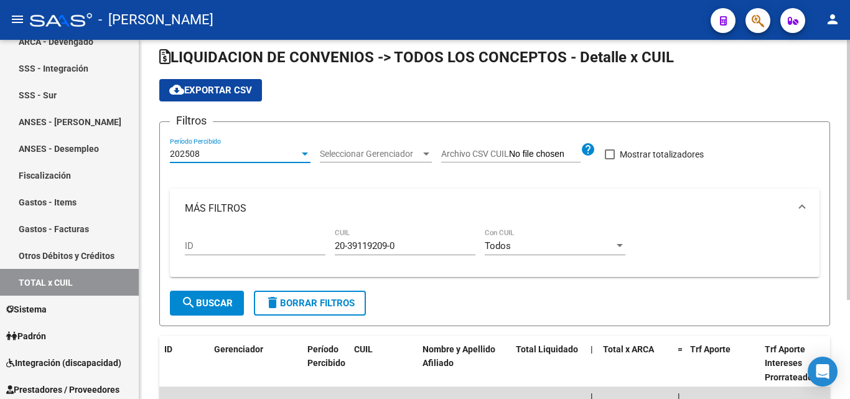
click at [222, 304] on span "search Buscar" at bounding box center [207, 303] width 52 height 11
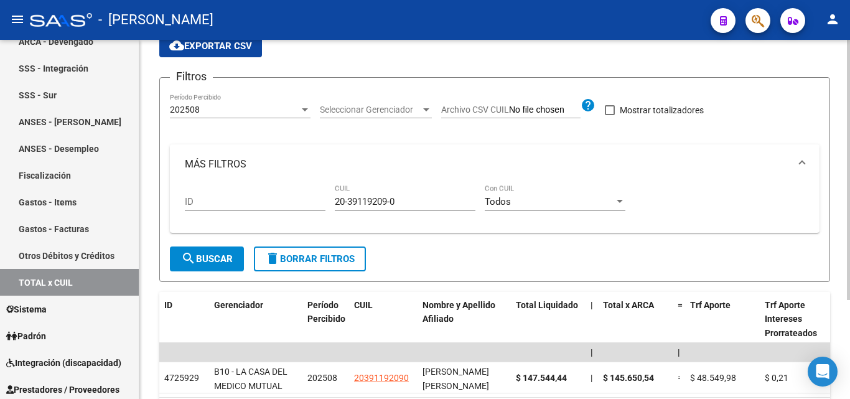
scroll to position [137, 0]
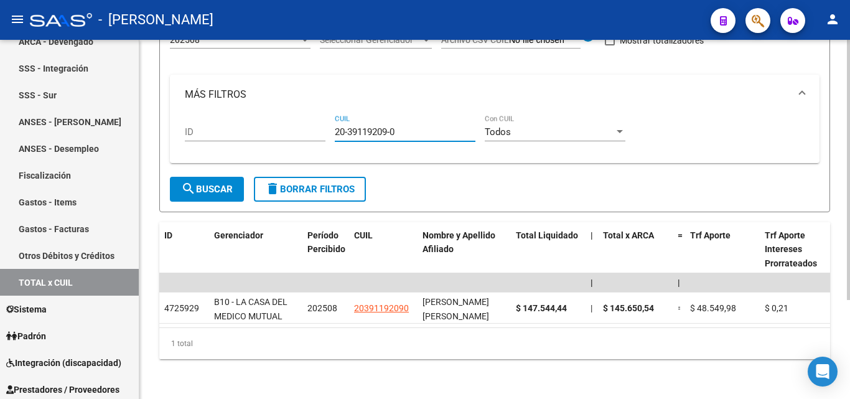
drag, startPoint x: 411, startPoint y: 122, endPoint x: 329, endPoint y: 123, distance: 82.8
click at [329, 123] on div "ID 20-39119209-0 CUIL Todos Con CUIL" at bounding box center [495, 134] width 620 height 39
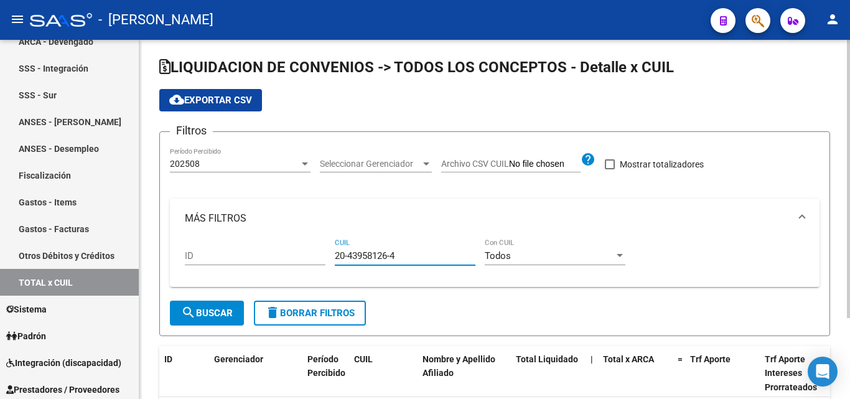
scroll to position [0, 0]
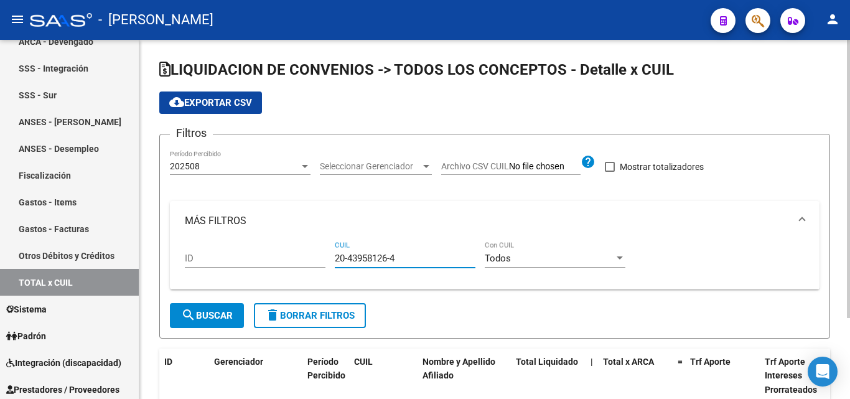
type input "20-43958126-4"
click at [301, 166] on div at bounding box center [304, 166] width 11 height 10
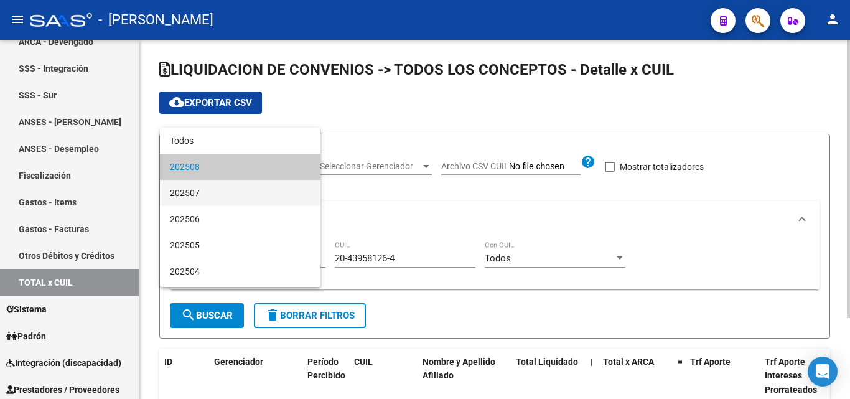
click at [218, 193] on span "202507" at bounding box center [240, 193] width 141 height 26
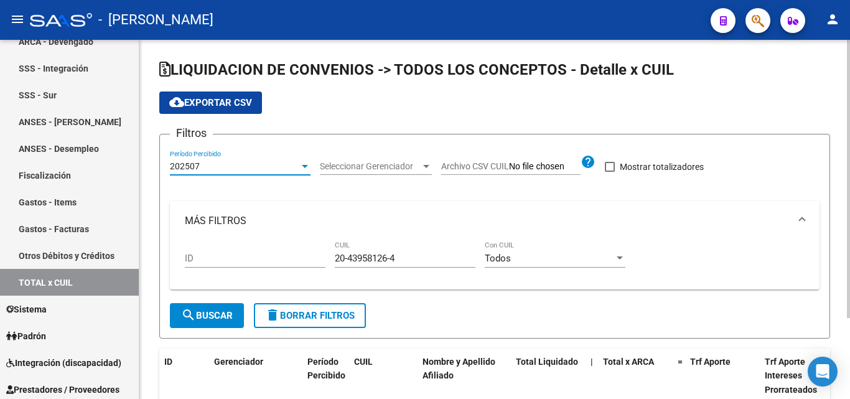
click at [217, 306] on button "search Buscar" at bounding box center [207, 315] width 74 height 25
click at [301, 166] on div at bounding box center [304, 166] width 11 height 10
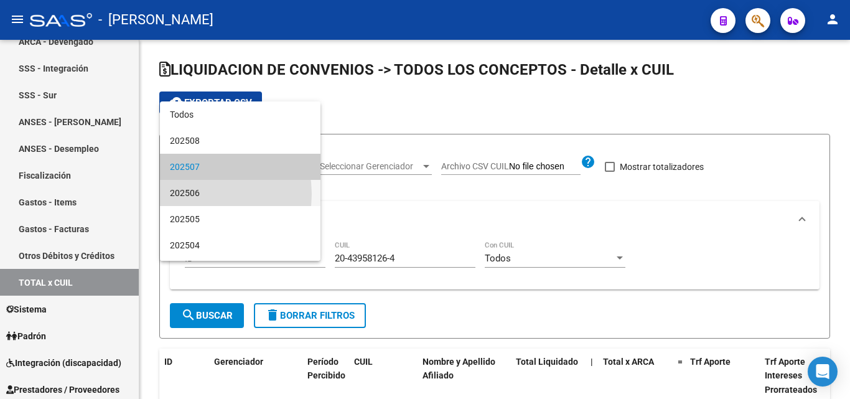
click at [196, 194] on span "202506" at bounding box center [240, 193] width 141 height 26
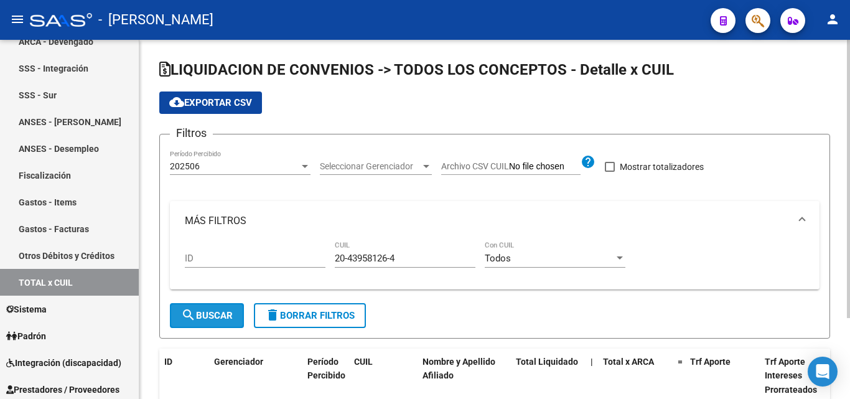
click at [204, 314] on span "search Buscar" at bounding box center [207, 315] width 52 height 11
click at [306, 167] on div at bounding box center [305, 166] width 6 height 3
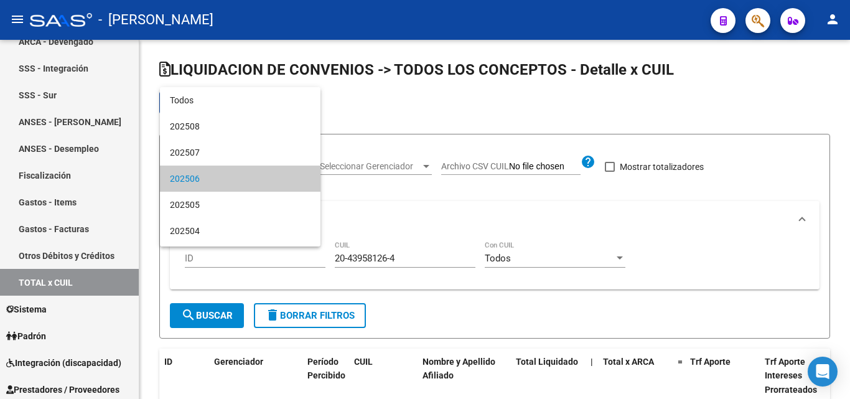
scroll to position [12, 0]
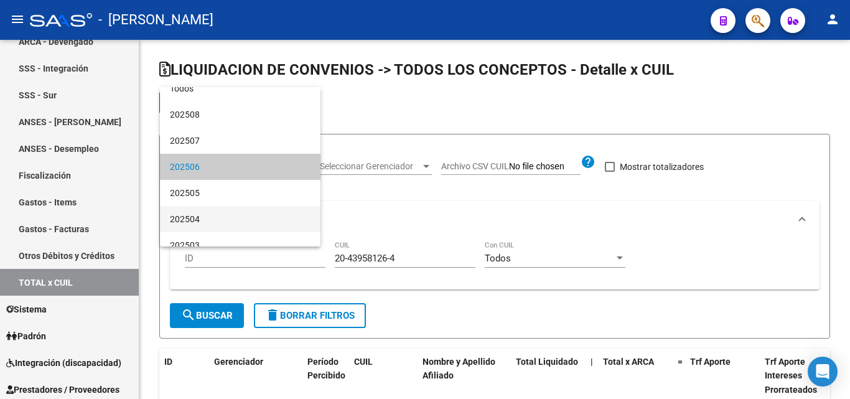
click at [198, 222] on span "202504" at bounding box center [240, 219] width 141 height 26
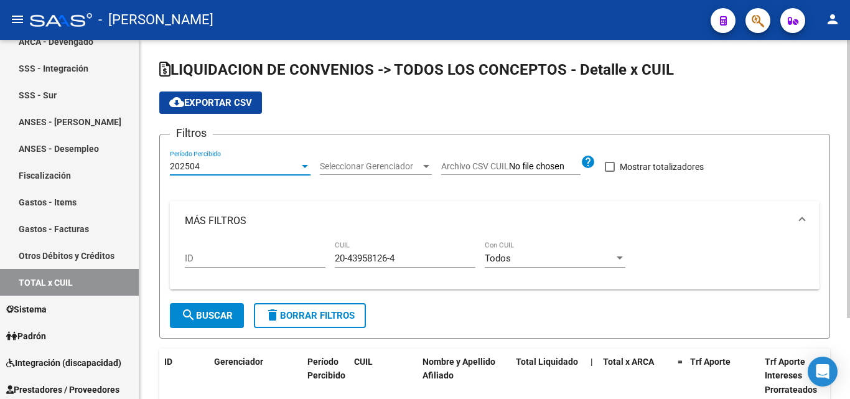
click at [228, 312] on span "search Buscar" at bounding box center [207, 315] width 52 height 11
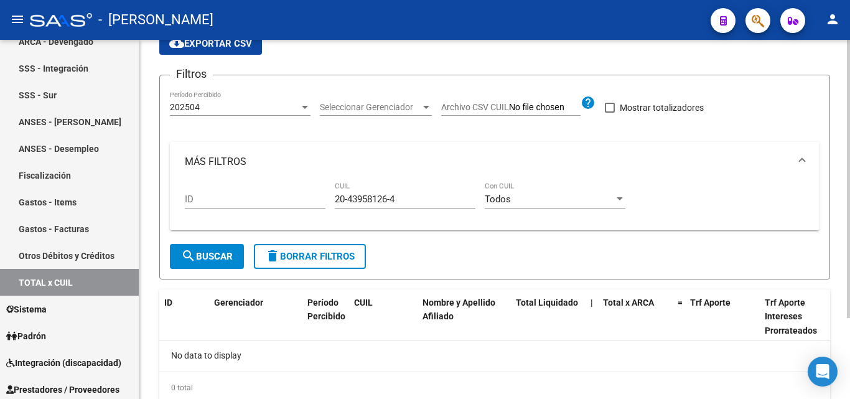
scroll to position [42, 0]
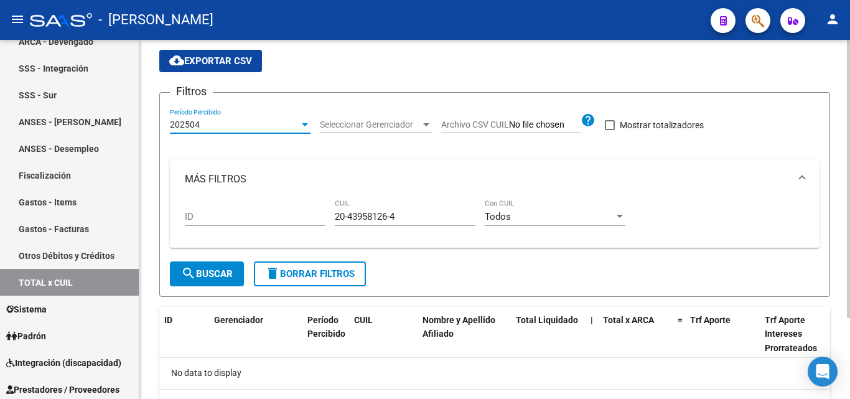
click at [303, 125] on div at bounding box center [305, 124] width 6 height 3
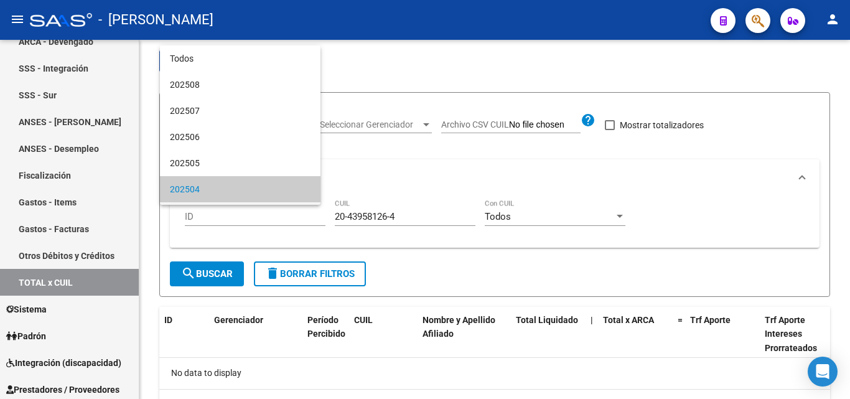
scroll to position [64, 0]
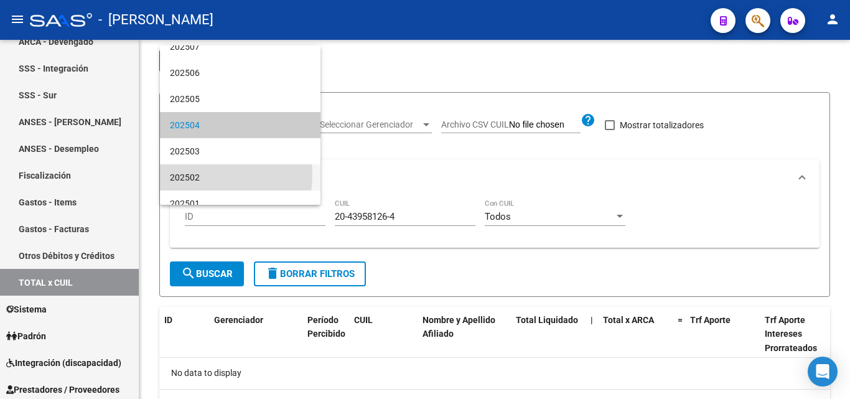
click at [189, 174] on span "202502" at bounding box center [240, 177] width 141 height 26
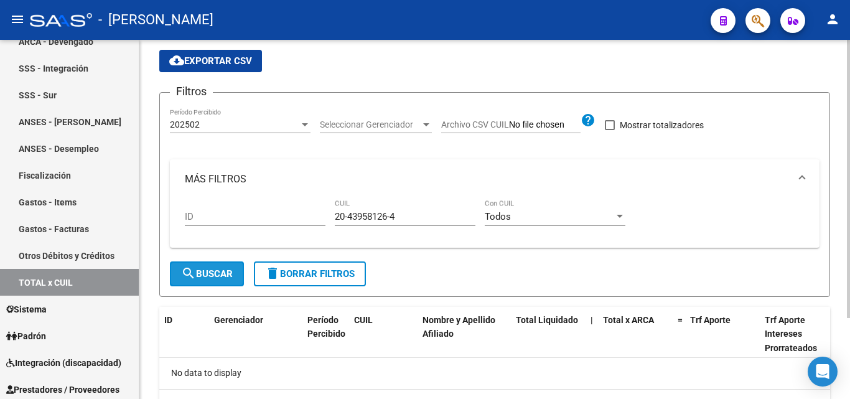
click at [201, 271] on span "search Buscar" at bounding box center [207, 273] width 52 height 11
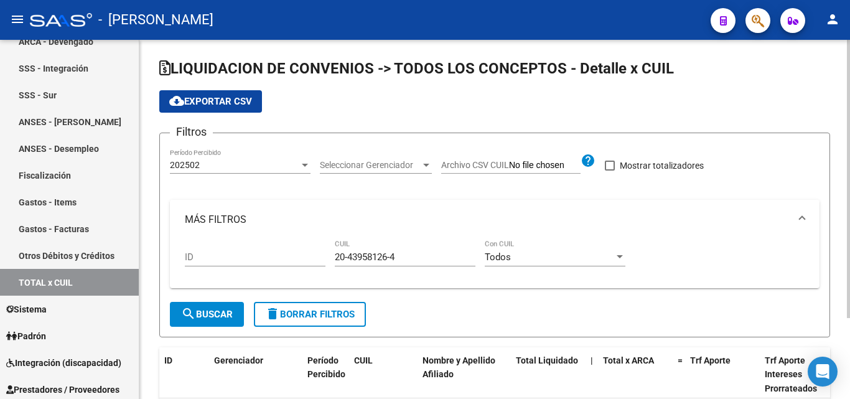
scroll to position [0, 0]
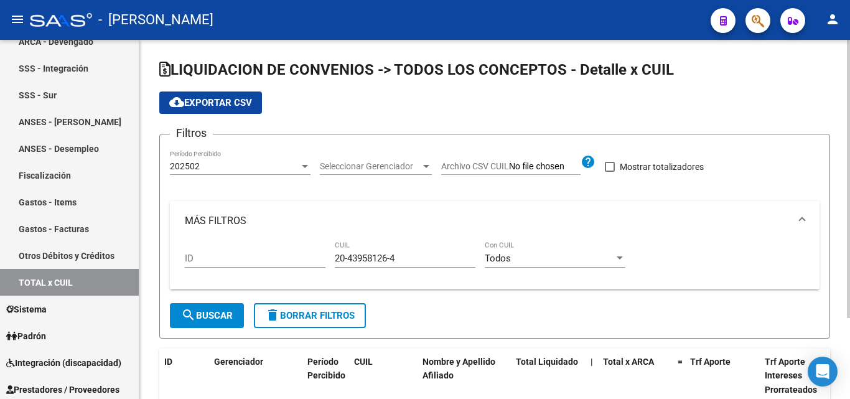
click at [304, 166] on div at bounding box center [305, 166] width 6 height 3
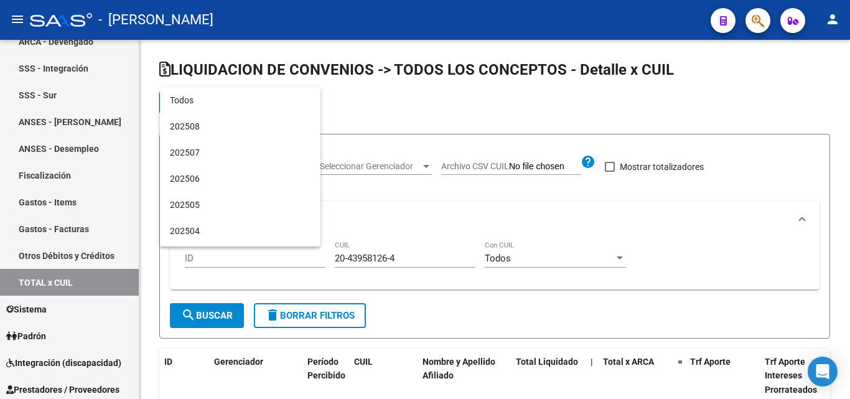
scroll to position [116, 0]
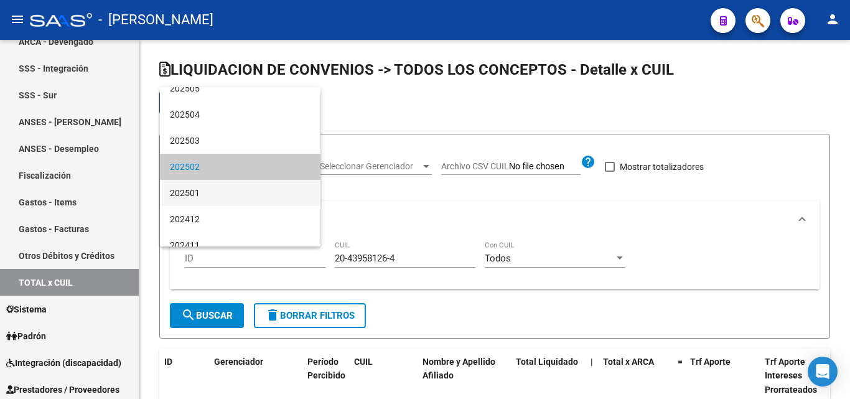
click at [209, 190] on span "202501" at bounding box center [240, 193] width 141 height 26
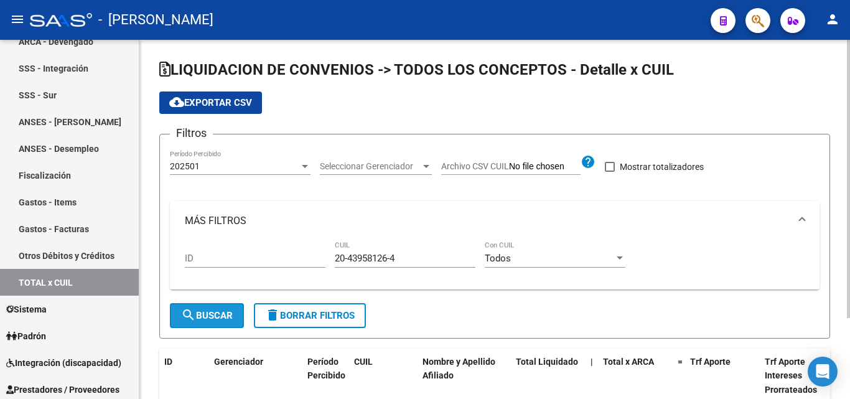
click at [215, 309] on button "search Buscar" at bounding box center [207, 315] width 74 height 25
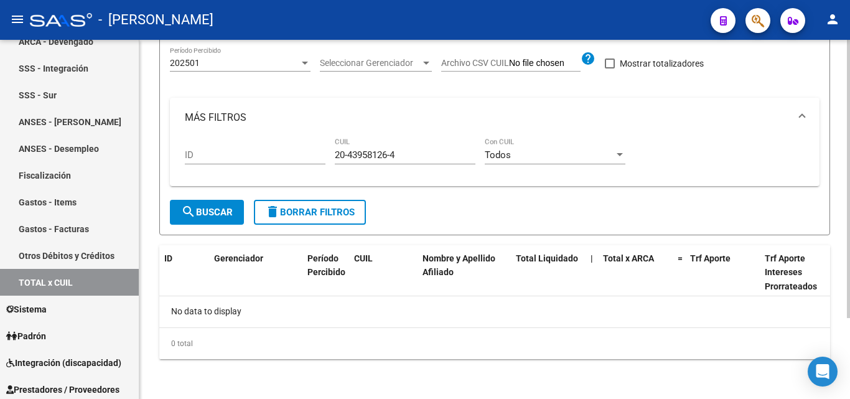
scroll to position [42, 0]
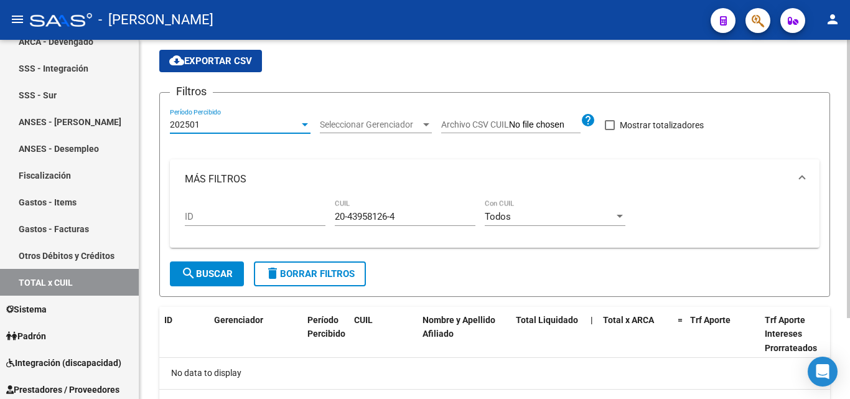
click at [299, 127] on div at bounding box center [304, 125] width 11 height 10
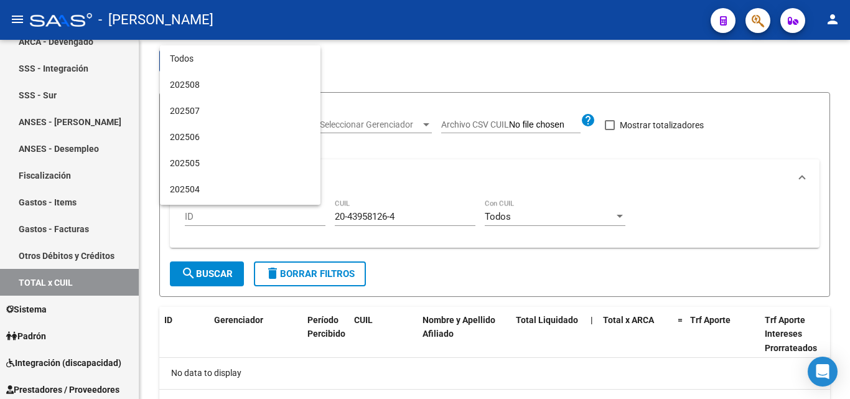
scroll to position [143, 0]
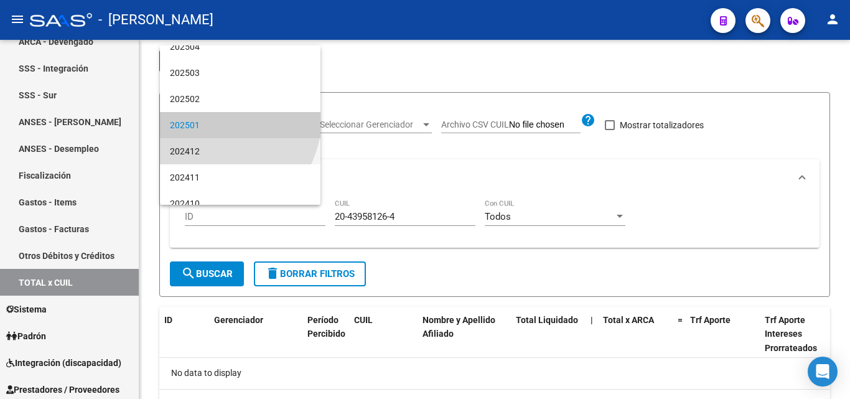
click at [190, 151] on span "202412" at bounding box center [240, 151] width 141 height 26
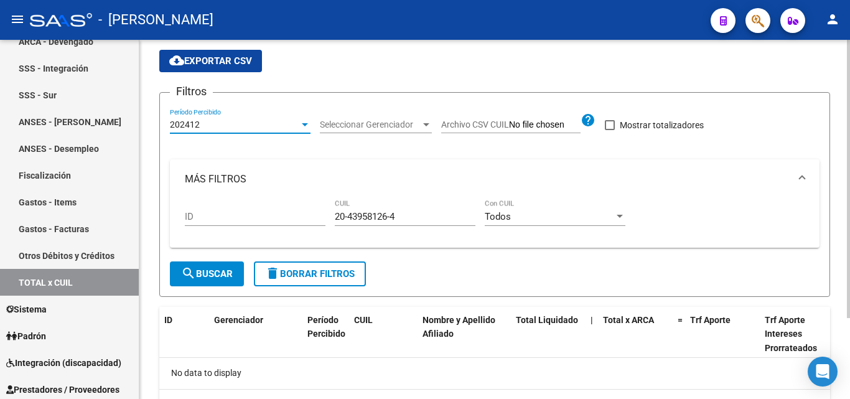
click at [202, 270] on span "search Buscar" at bounding box center [207, 273] width 52 height 11
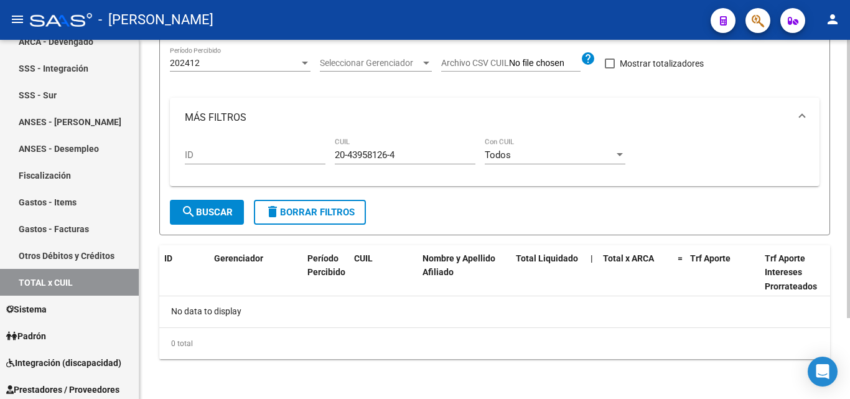
scroll to position [0, 0]
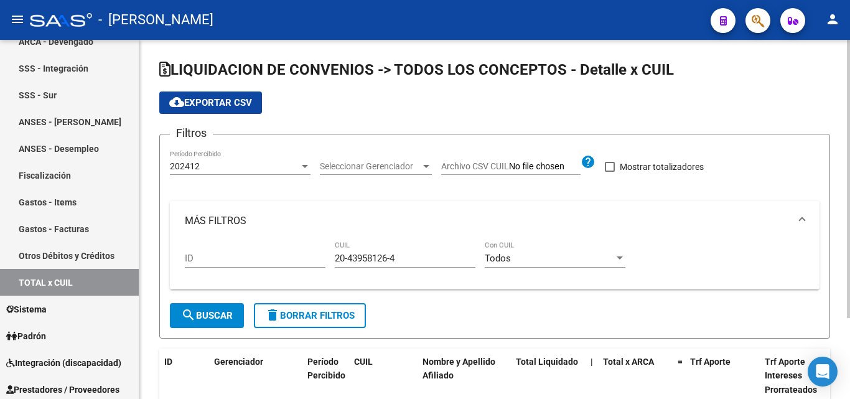
click at [306, 169] on div at bounding box center [304, 166] width 11 height 10
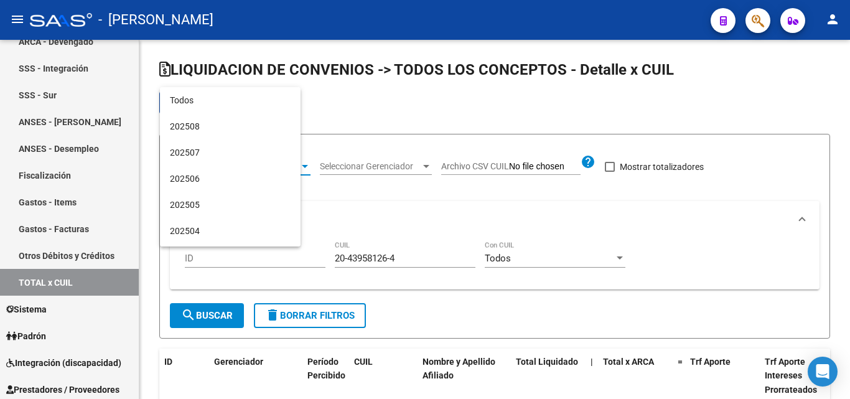
scroll to position [169, 0]
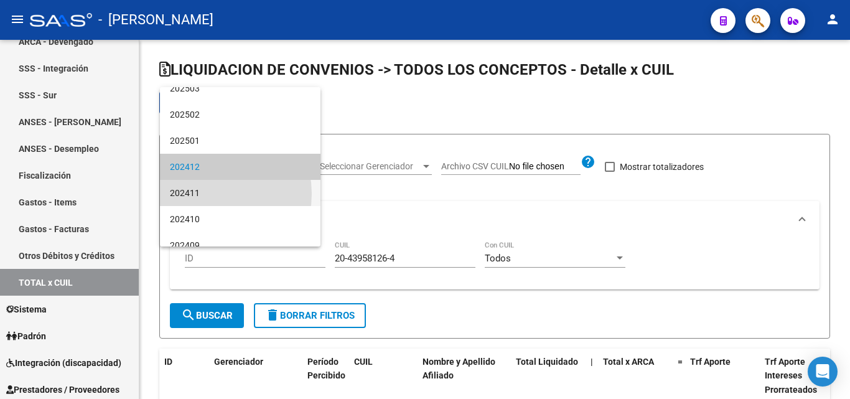
click at [205, 194] on span "202411" at bounding box center [240, 193] width 141 height 26
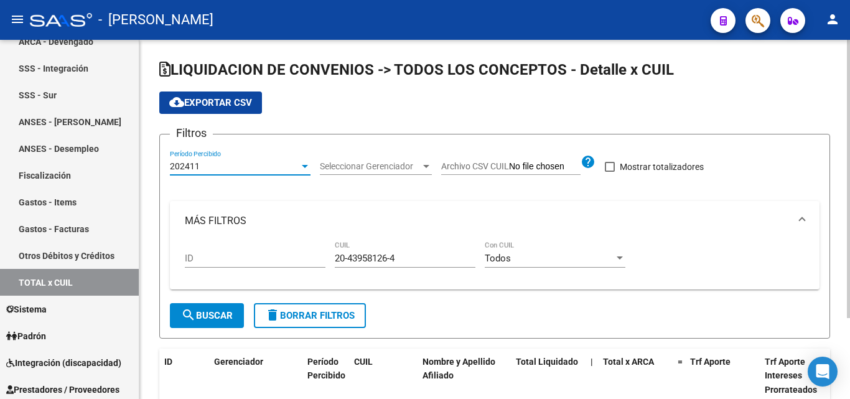
click at [222, 309] on button "search Buscar" at bounding box center [207, 315] width 74 height 25
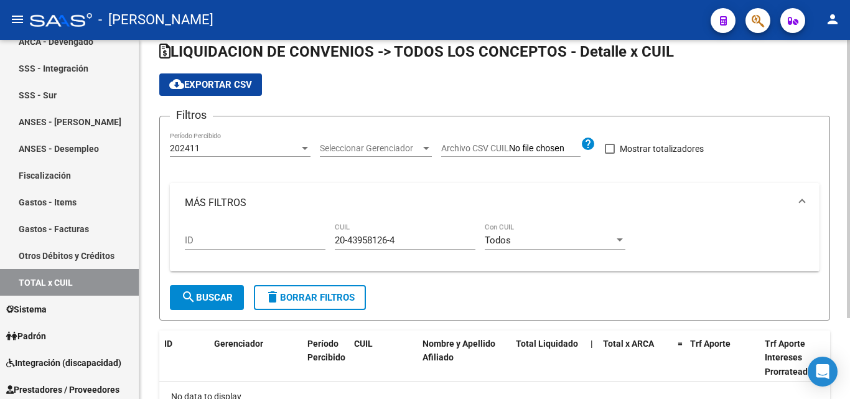
scroll to position [0, 0]
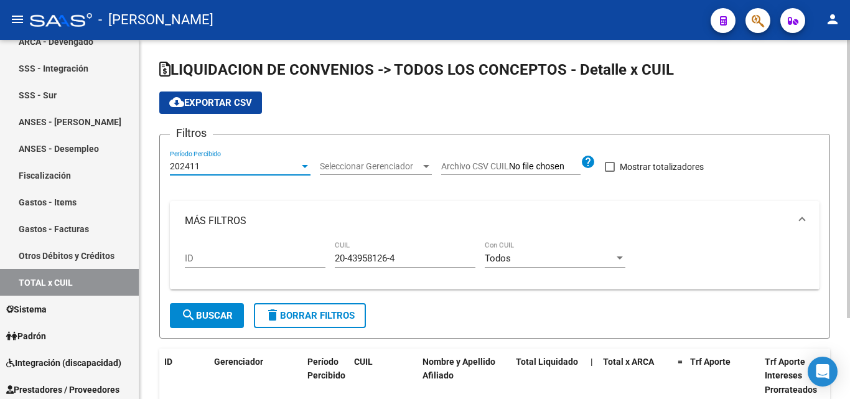
click at [307, 165] on div at bounding box center [305, 166] width 6 height 3
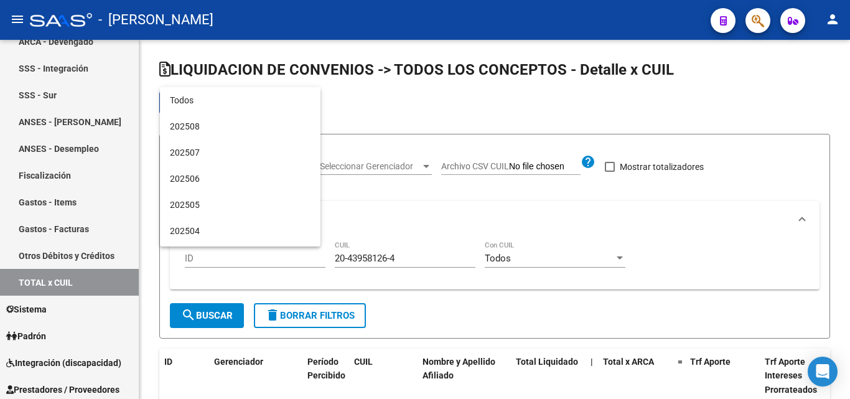
scroll to position [195, 0]
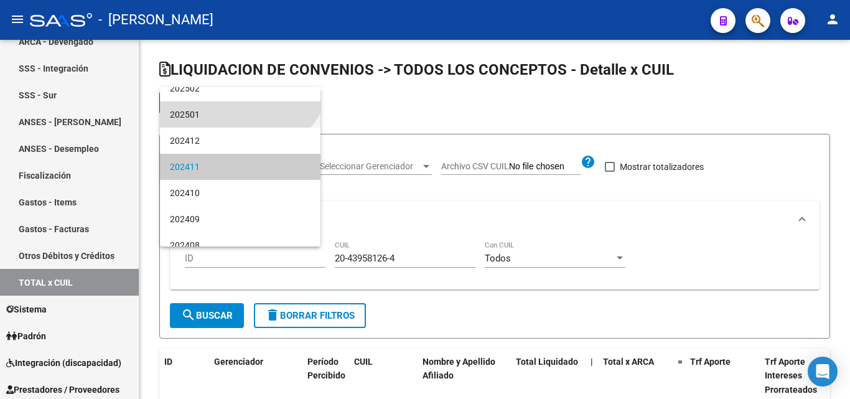
click at [191, 113] on span "202501" at bounding box center [240, 114] width 141 height 26
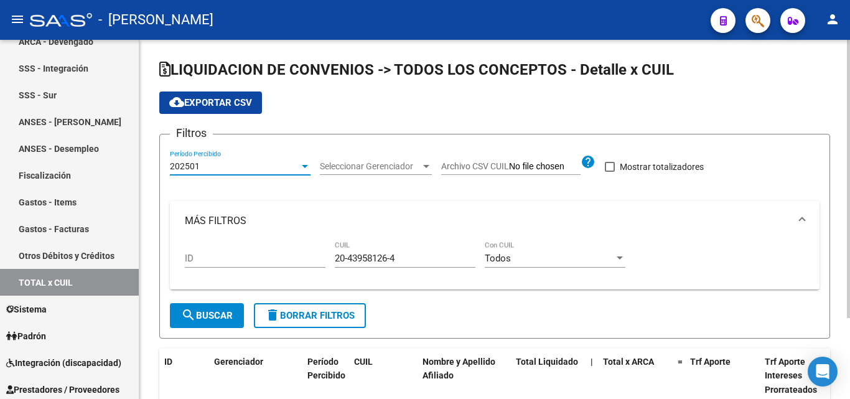
click at [188, 316] on mat-icon "search" at bounding box center [188, 315] width 15 height 15
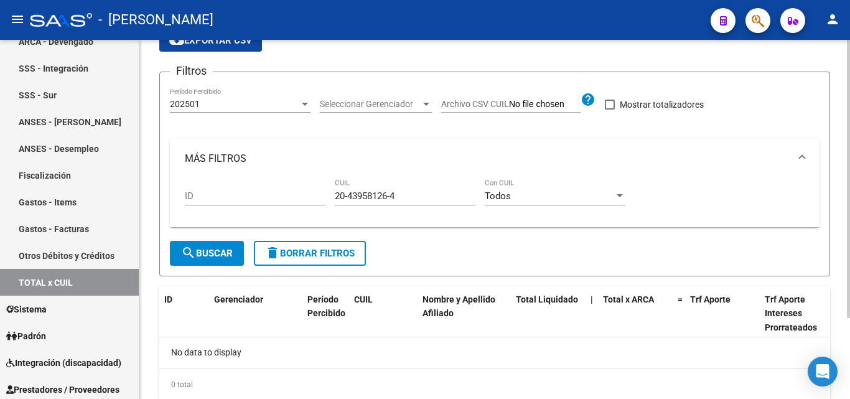
click at [309, 107] on div at bounding box center [304, 104] width 11 height 10
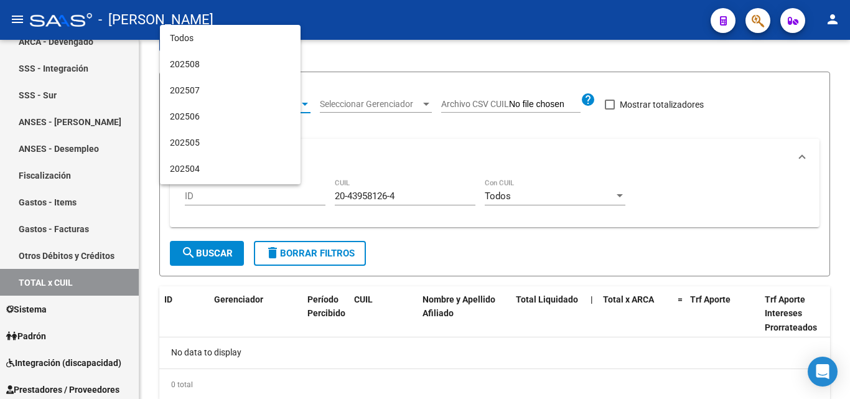
scroll to position [143, 0]
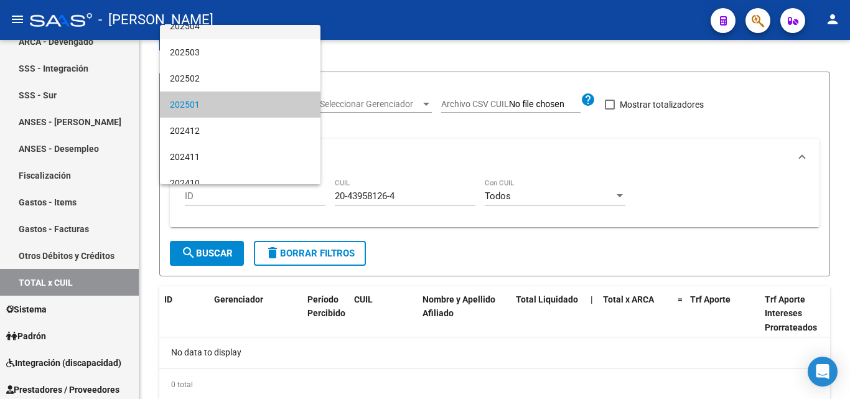
click at [197, 30] on span "202504" at bounding box center [240, 26] width 141 height 26
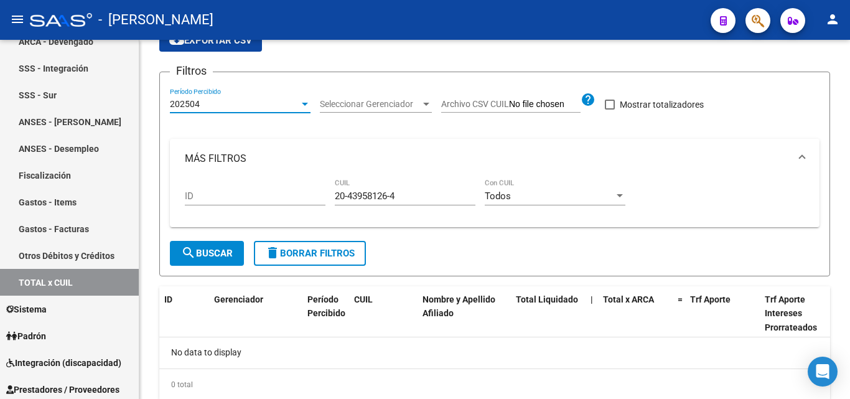
scroll to position [131, 0]
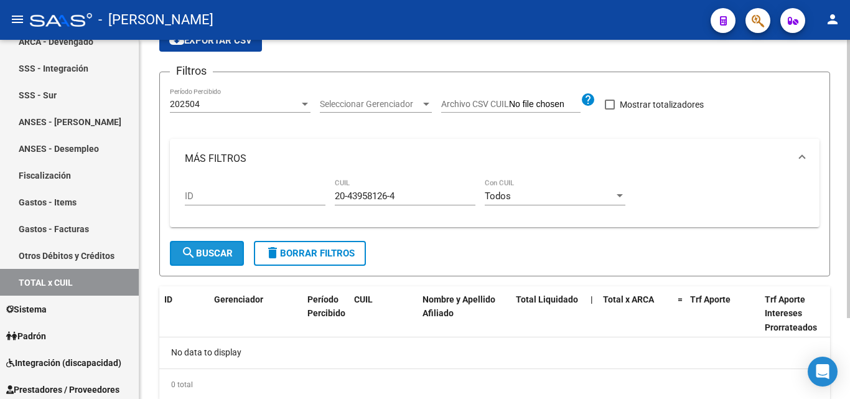
click at [215, 254] on span "search Buscar" at bounding box center [207, 253] width 52 height 11
click at [306, 105] on div at bounding box center [305, 104] width 6 height 3
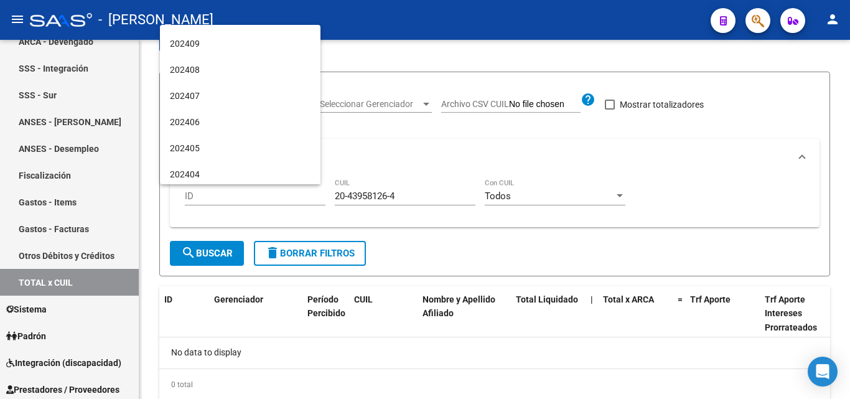
scroll to position [313, 0]
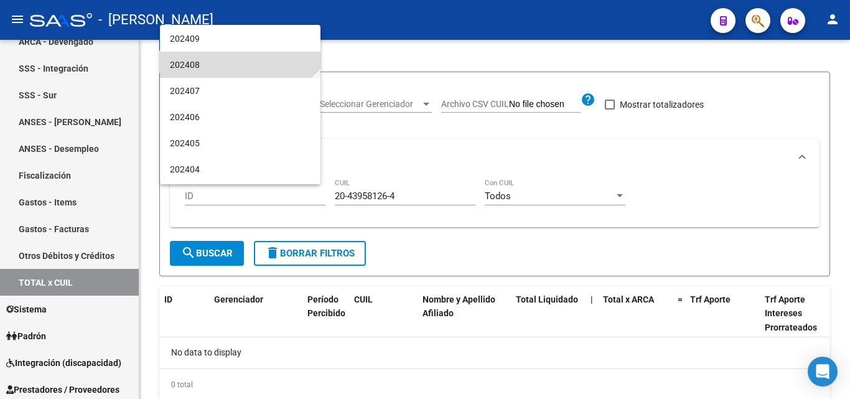
click at [189, 63] on span "202408" at bounding box center [240, 65] width 141 height 26
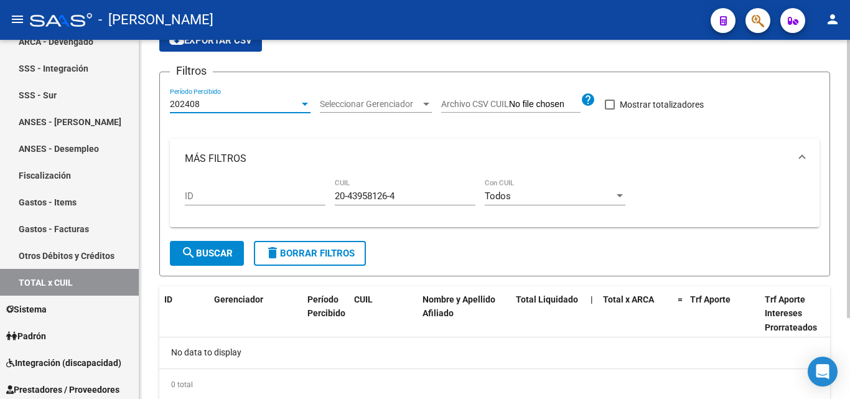
click at [209, 251] on span "search Buscar" at bounding box center [207, 253] width 52 height 11
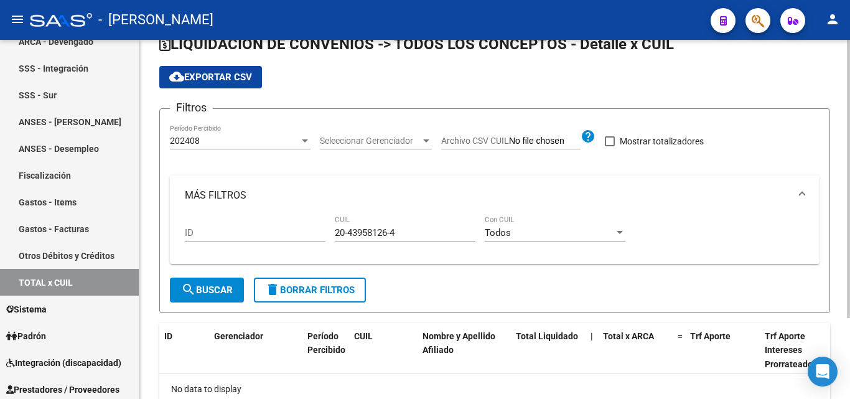
scroll to position [0, 0]
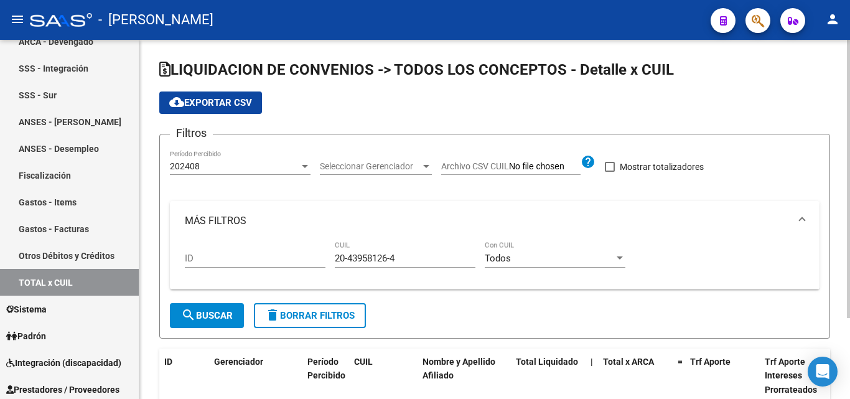
click at [301, 163] on div at bounding box center [304, 166] width 11 height 10
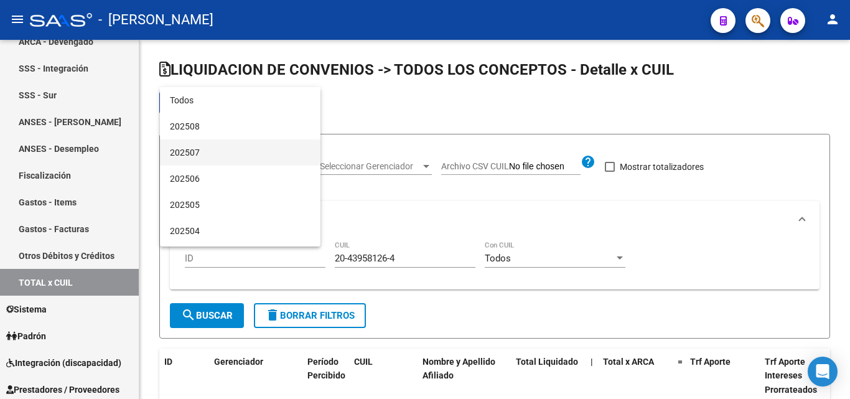
click at [194, 153] on span "202507" at bounding box center [240, 152] width 141 height 26
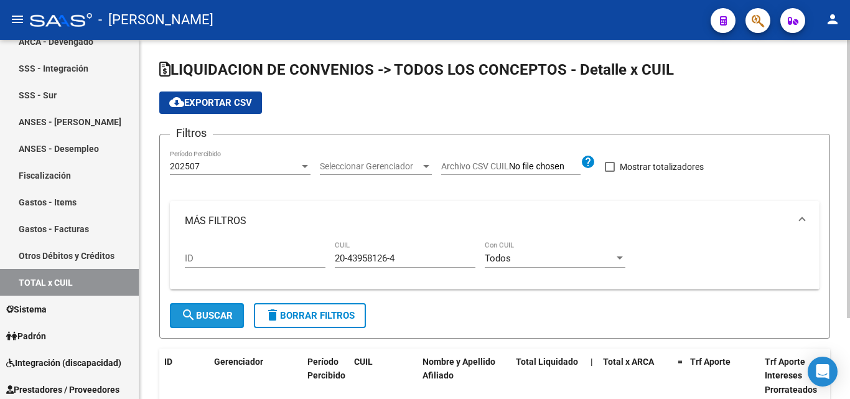
click at [215, 315] on span "search Buscar" at bounding box center [207, 315] width 52 height 11
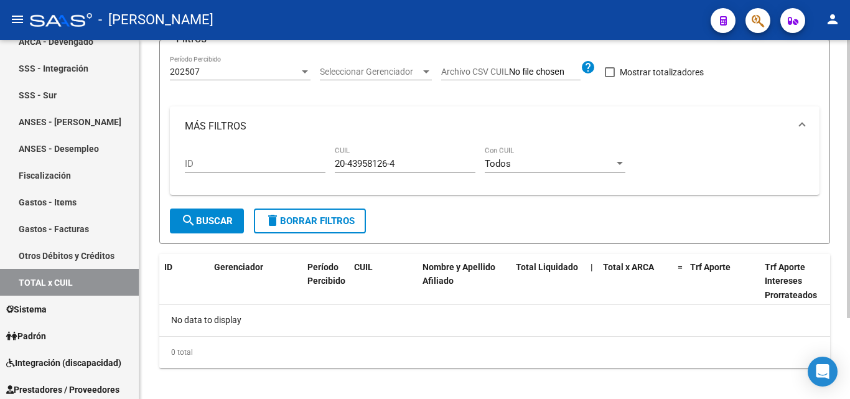
scroll to position [104, 0]
